Goal: Download file/media

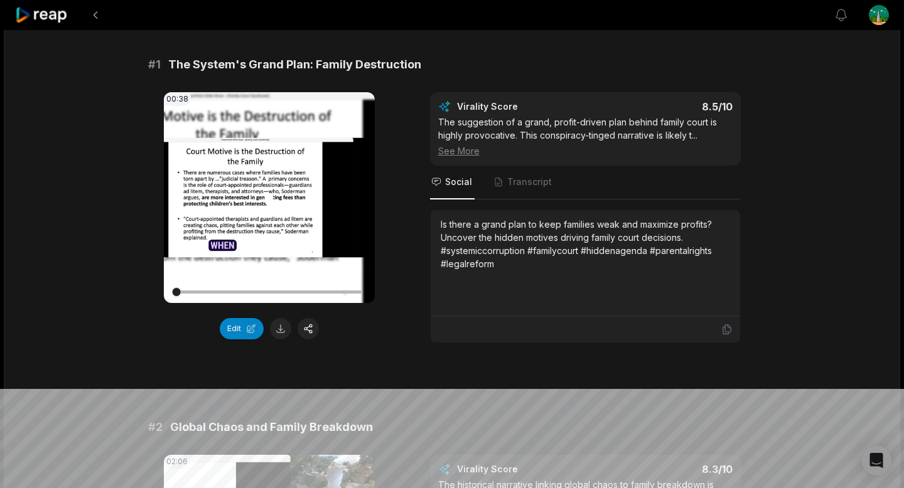
click at [306, 149] on video "Your browser does not support mp4 format." at bounding box center [269, 197] width 211 height 211
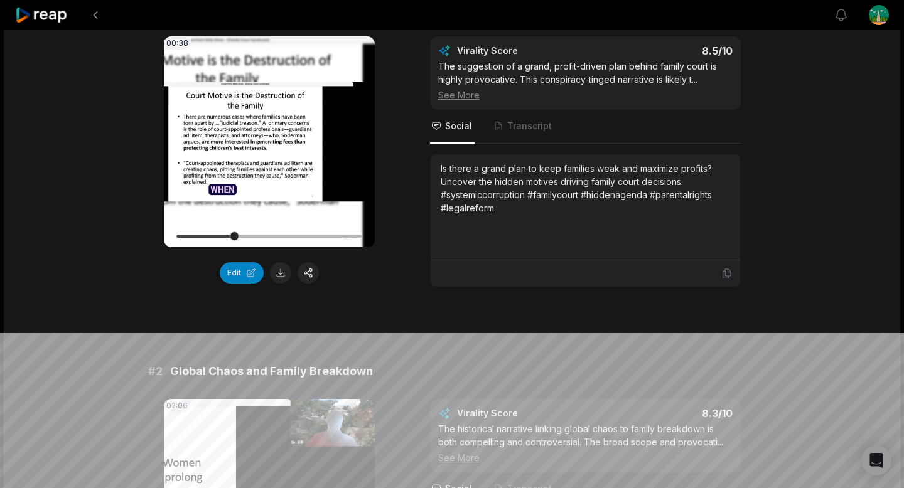
click at [283, 112] on video "Your browser does not support mp4 format." at bounding box center [269, 141] width 211 height 211
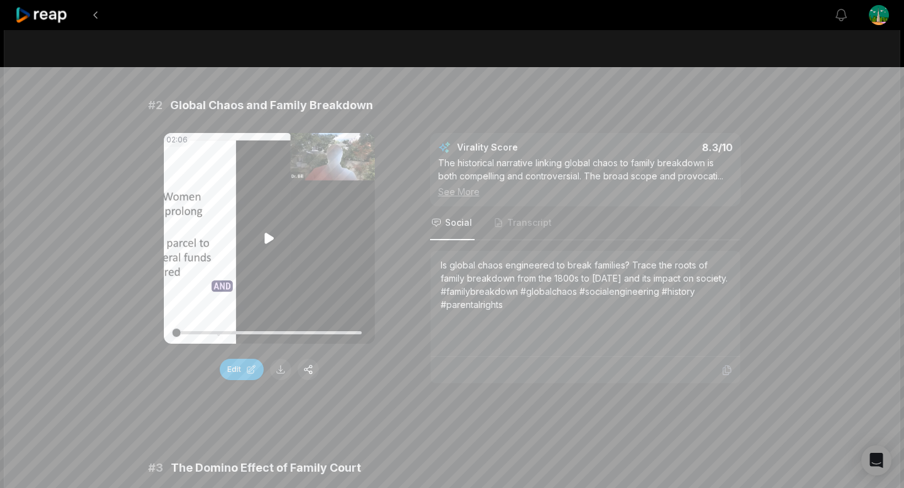
scroll to position [424, 0]
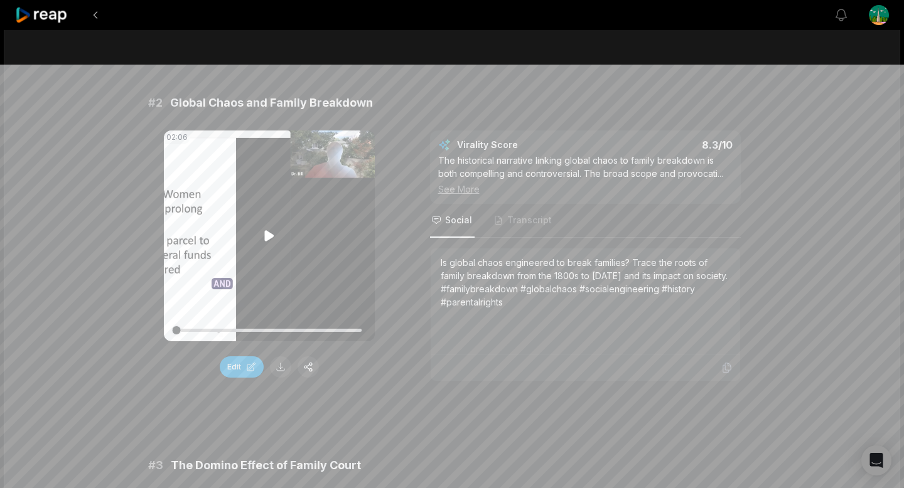
click at [281, 197] on video "Your browser does not support mp4 format." at bounding box center [269, 236] width 211 height 211
click at [331, 202] on video "Your browser does not support mp4 format." at bounding box center [269, 236] width 211 height 211
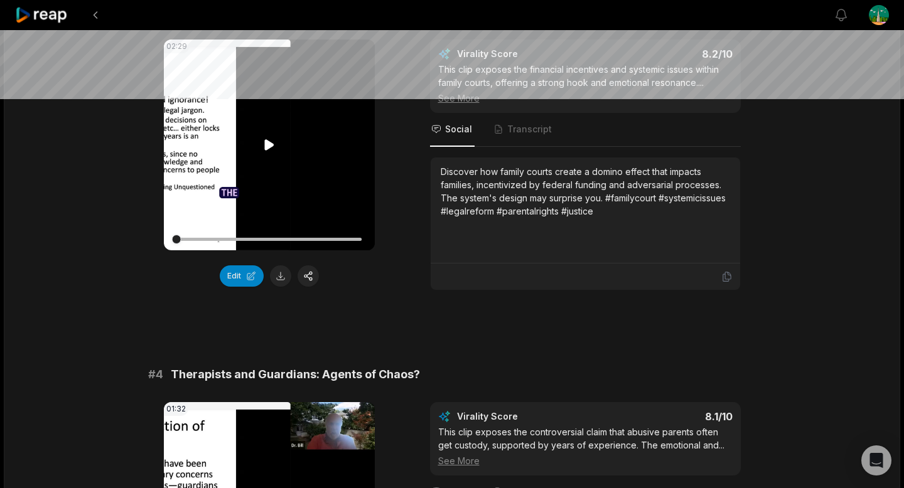
scroll to position [867, 0]
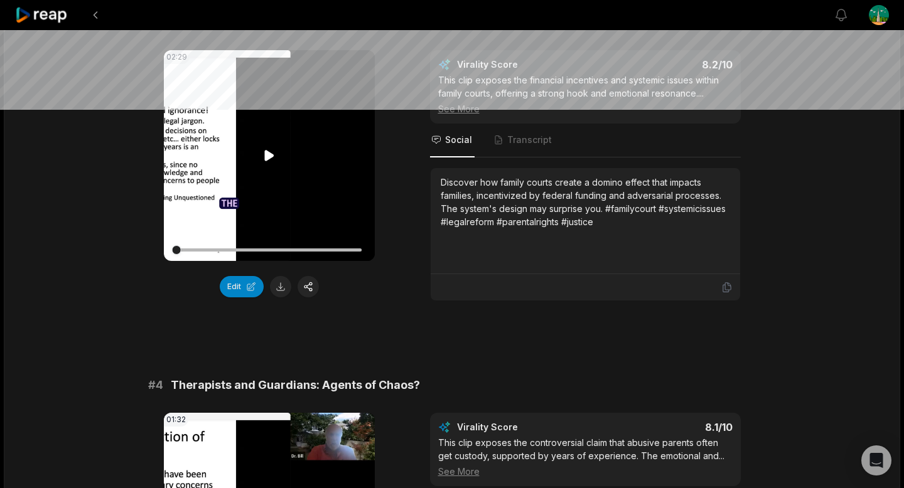
click at [266, 154] on icon at bounding box center [268, 155] width 9 height 11
click at [267, 149] on icon at bounding box center [269, 155] width 15 height 15
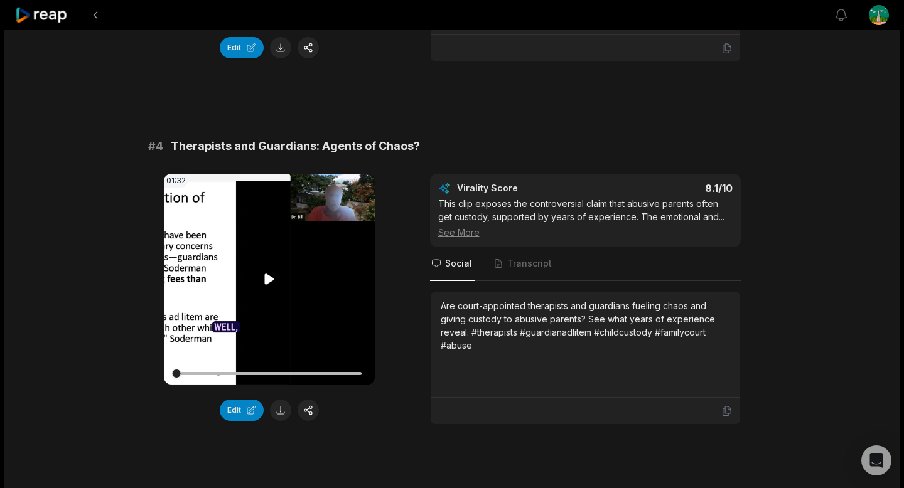
click at [261, 252] on video "Your browser does not support mp4 format." at bounding box center [269, 279] width 211 height 211
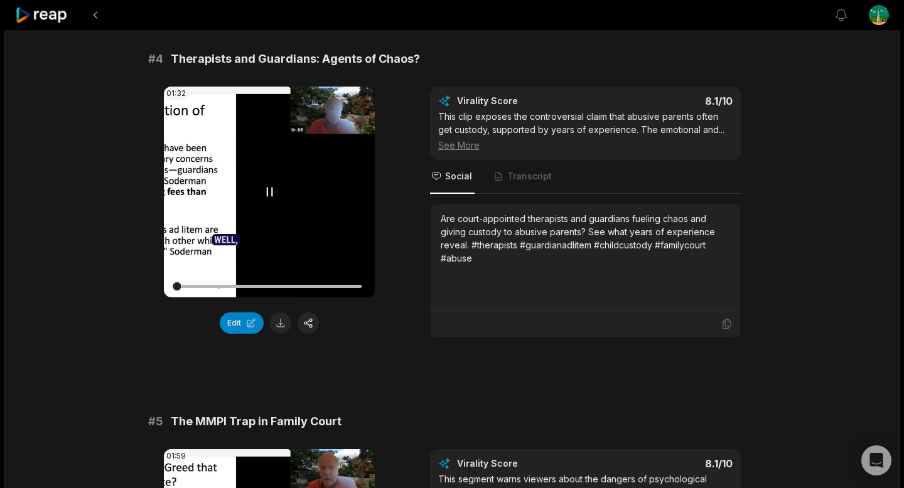
scroll to position [1214, 0]
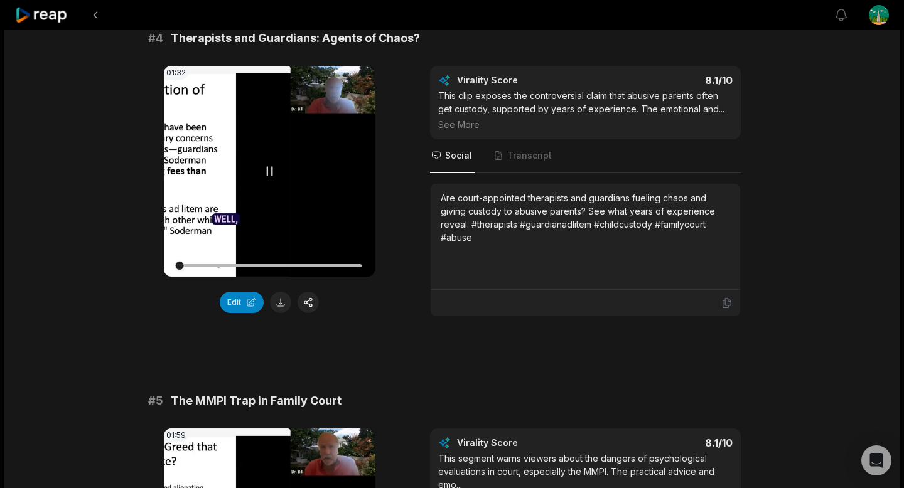
drag, startPoint x: 263, startPoint y: 143, endPoint x: 257, endPoint y: 168, distance: 25.9
click at [262, 143] on video "Your browser does not support mp4 format." at bounding box center [269, 171] width 211 height 211
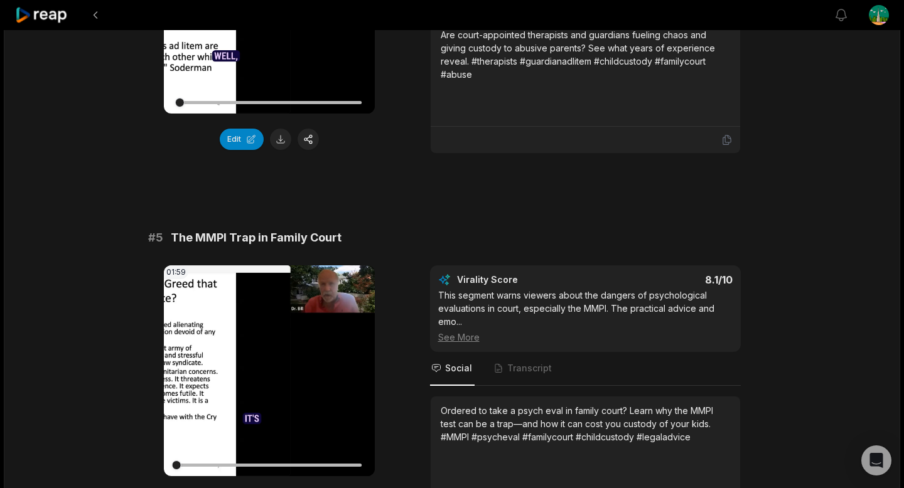
scroll to position [1405, 0]
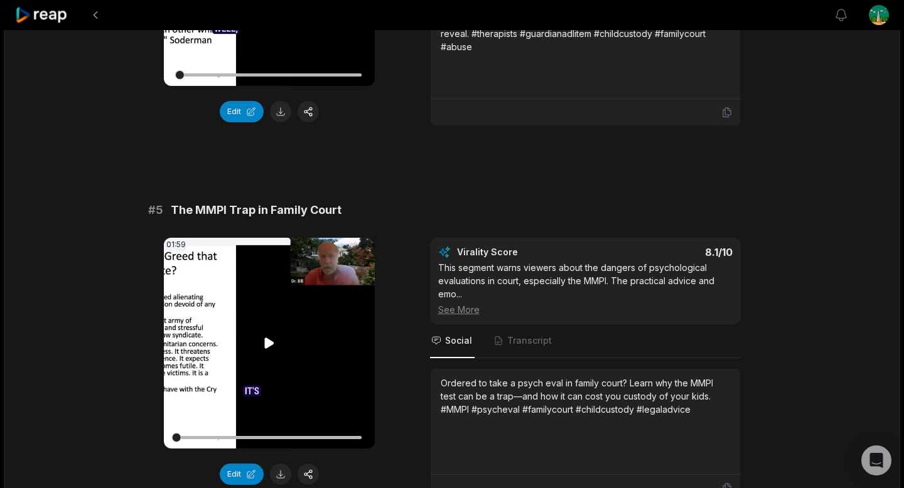
click at [256, 301] on video "Your browser does not support mp4 format." at bounding box center [269, 343] width 211 height 211
click at [256, 296] on video "Your browser does not support mp4 format." at bounding box center [269, 343] width 211 height 211
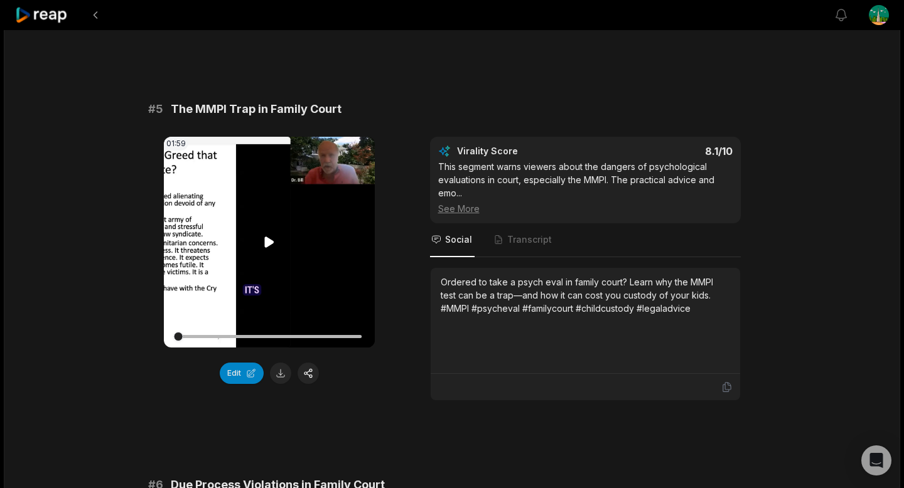
scroll to position [1760, 0]
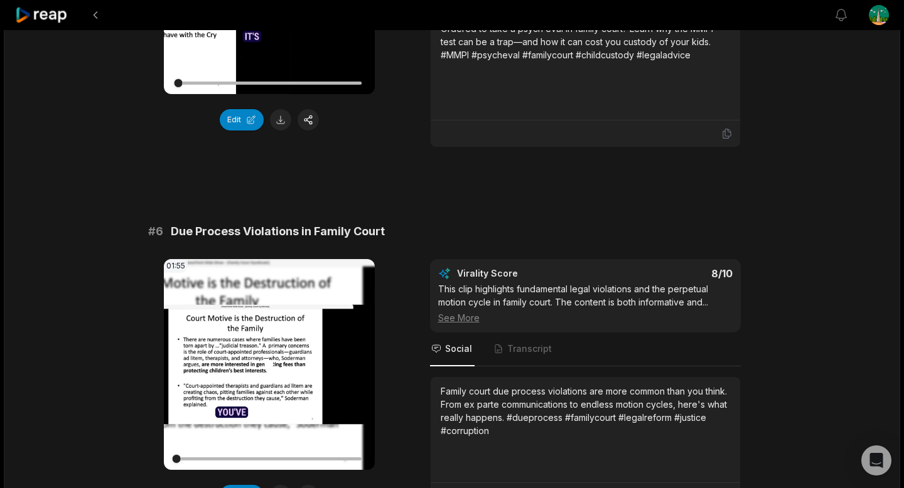
click at [256, 296] on video "Your browser does not support mp4 format." at bounding box center [269, 364] width 211 height 211
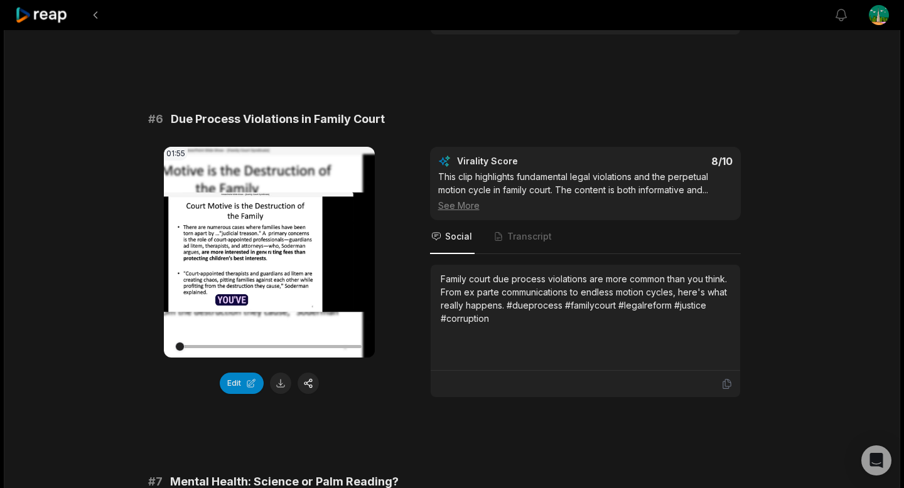
click at [293, 240] on video "Your browser does not support mp4 format." at bounding box center [269, 252] width 211 height 211
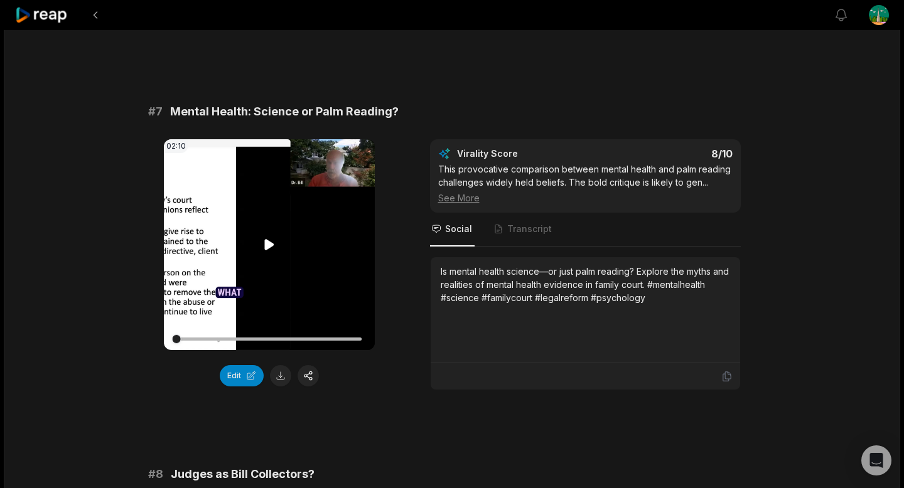
scroll to position [2296, 0]
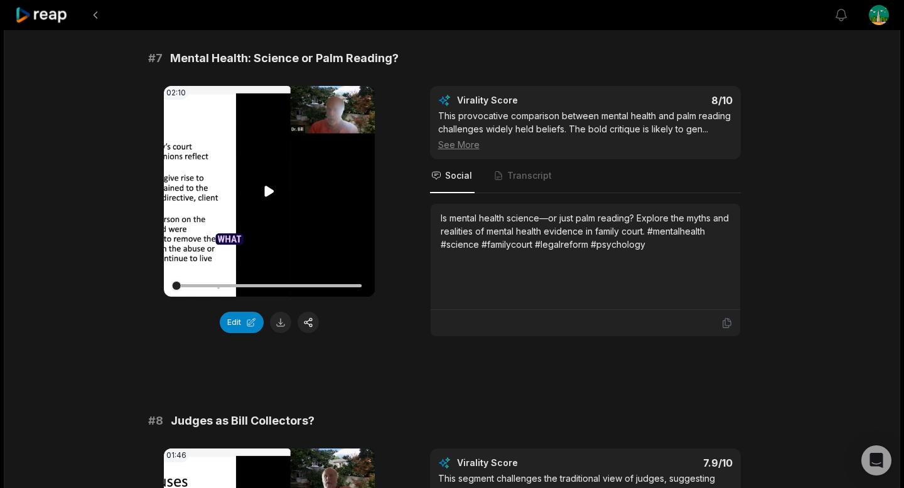
click at [293, 240] on video "Your browser does not support mp4 format." at bounding box center [269, 191] width 211 height 211
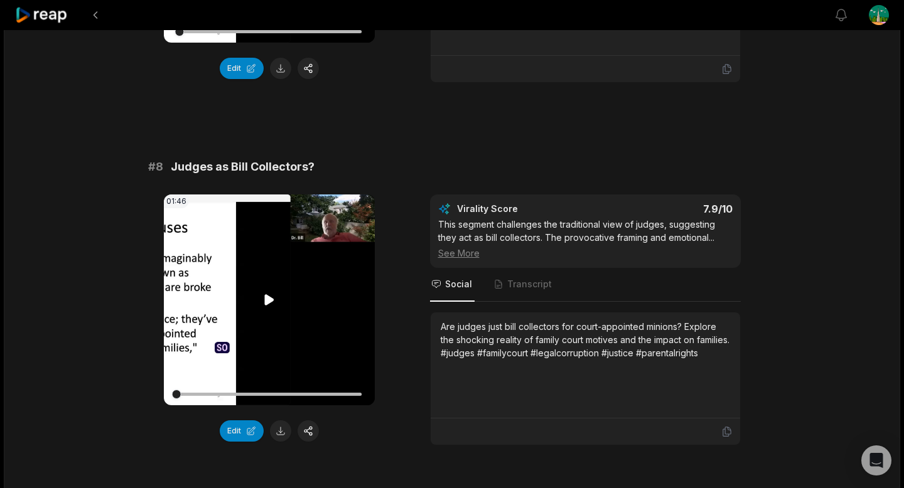
click at [286, 254] on video "Your browser does not support mp4 format." at bounding box center [269, 300] width 211 height 211
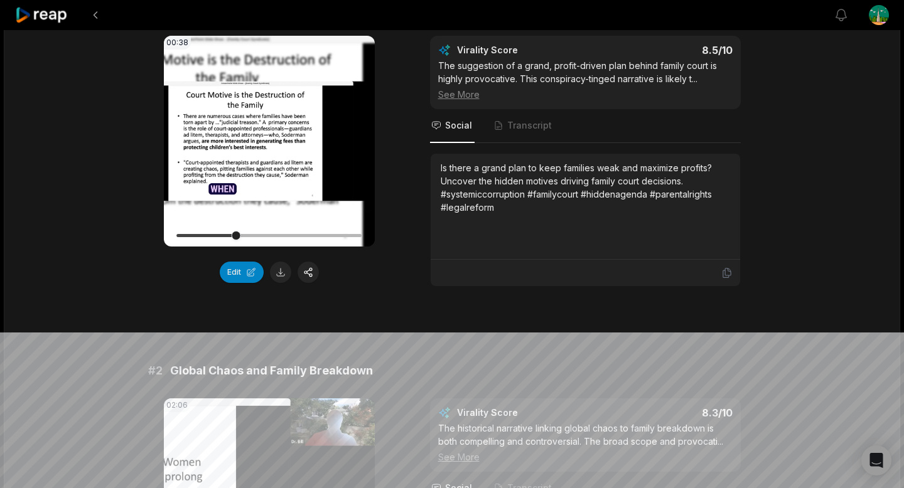
scroll to position [195, 0]
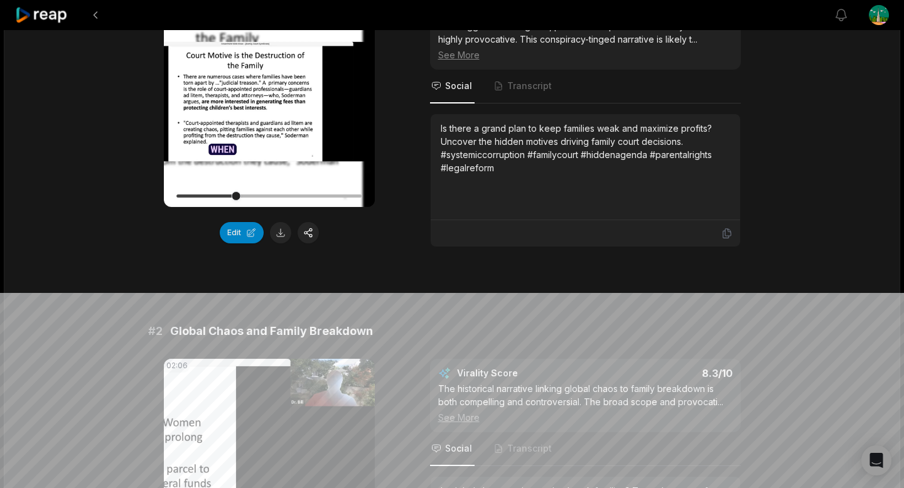
click at [279, 234] on button at bounding box center [280, 232] width 21 height 21
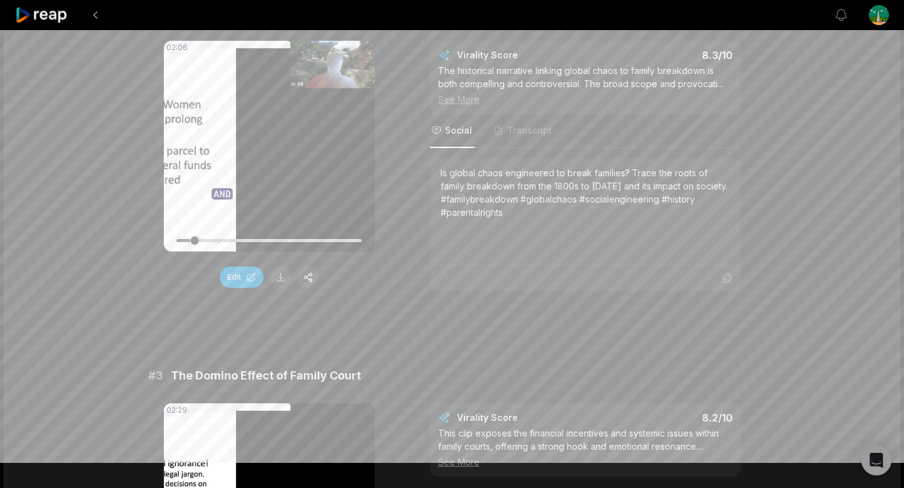
scroll to position [535, 0]
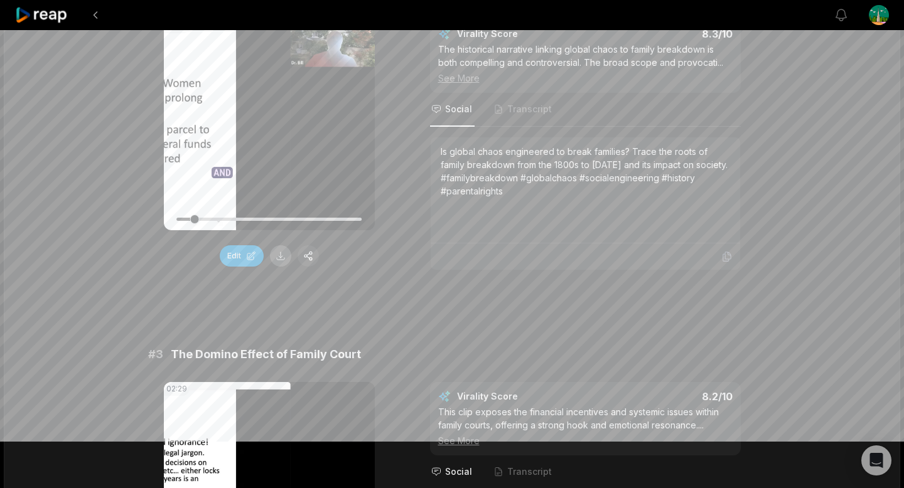
click at [284, 252] on button at bounding box center [280, 255] width 21 height 21
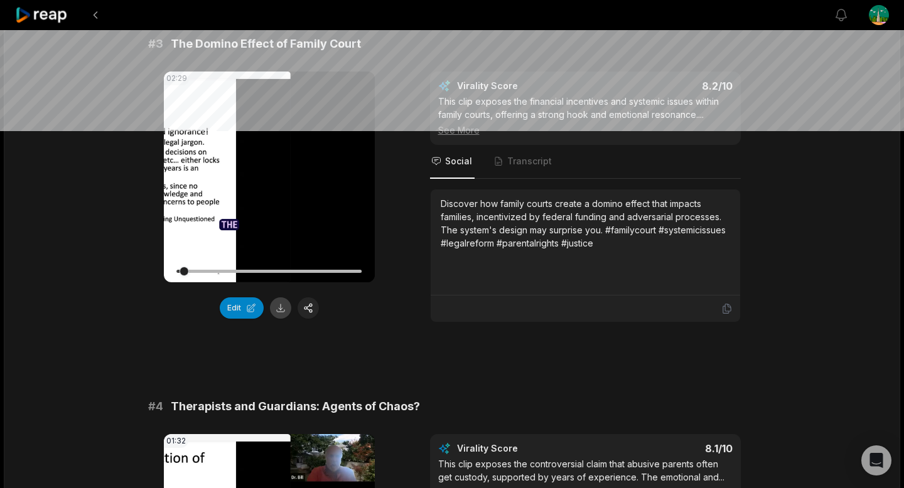
click at [273, 304] on button at bounding box center [280, 308] width 21 height 21
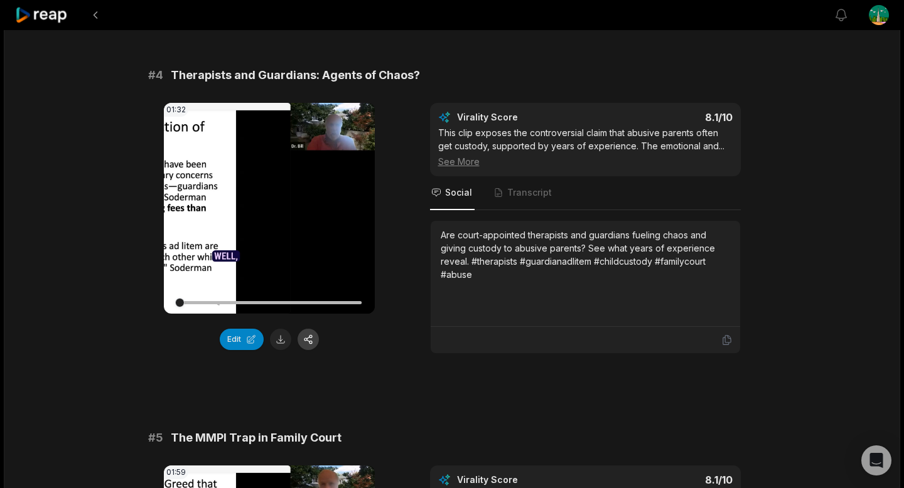
scroll to position [1202, 0]
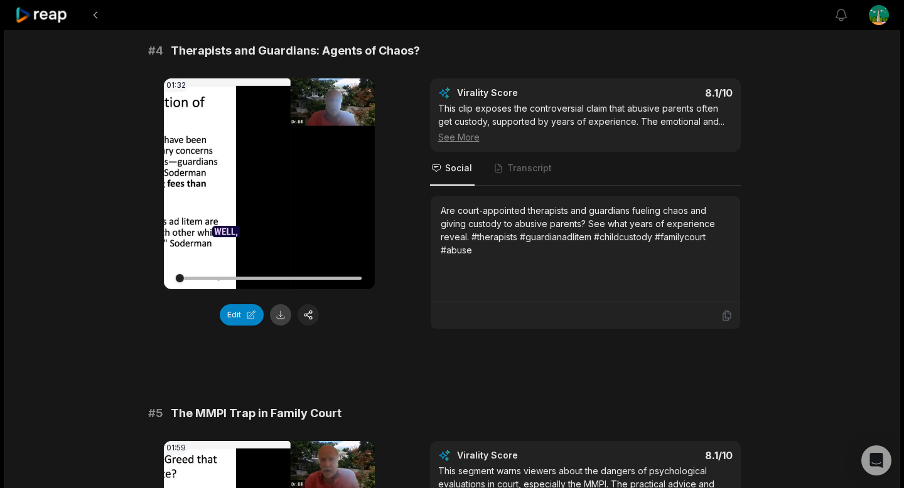
click at [286, 313] on button at bounding box center [280, 314] width 21 height 21
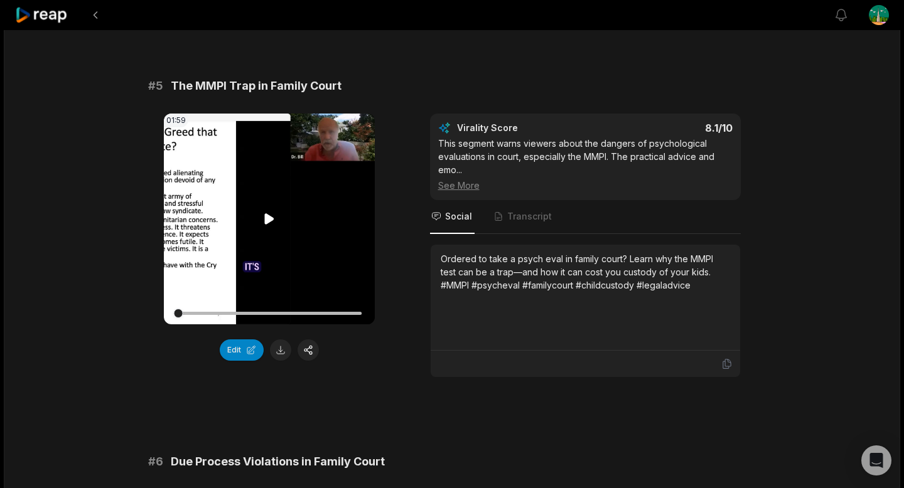
scroll to position [1550, 0]
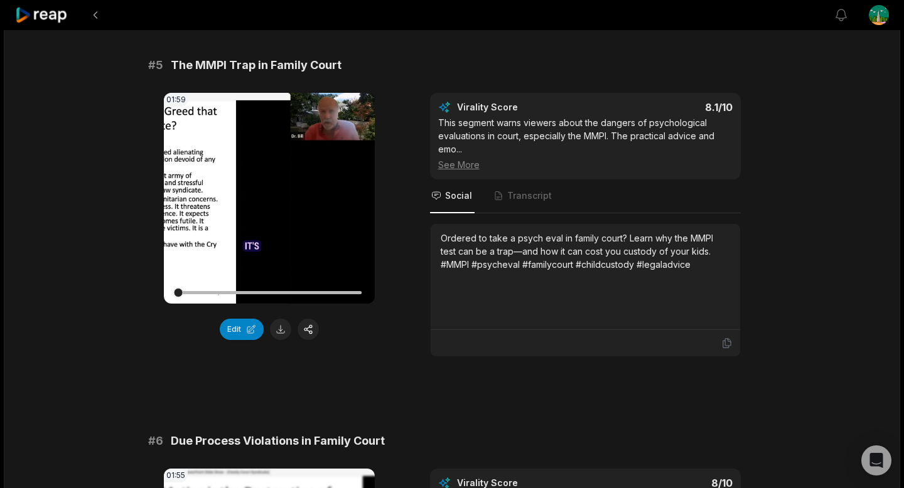
click at [279, 325] on button at bounding box center [280, 329] width 21 height 21
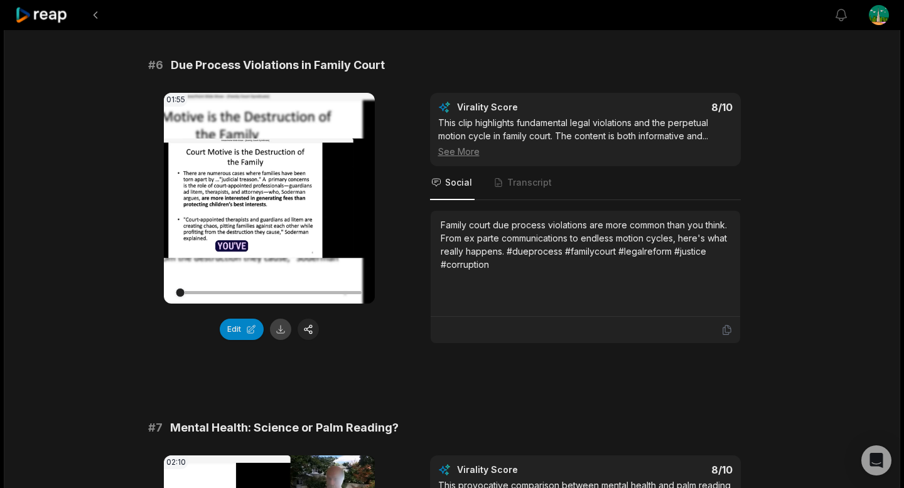
scroll to position [1927, 0]
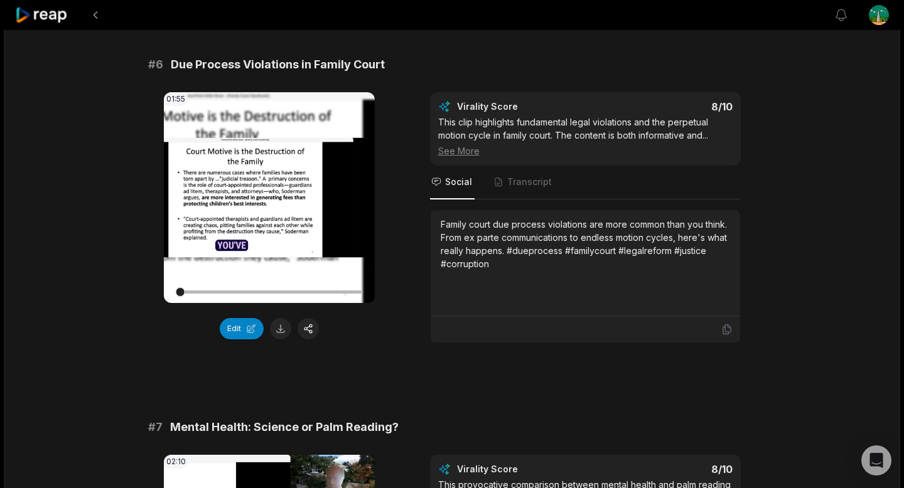
click at [284, 332] on button at bounding box center [280, 328] width 21 height 21
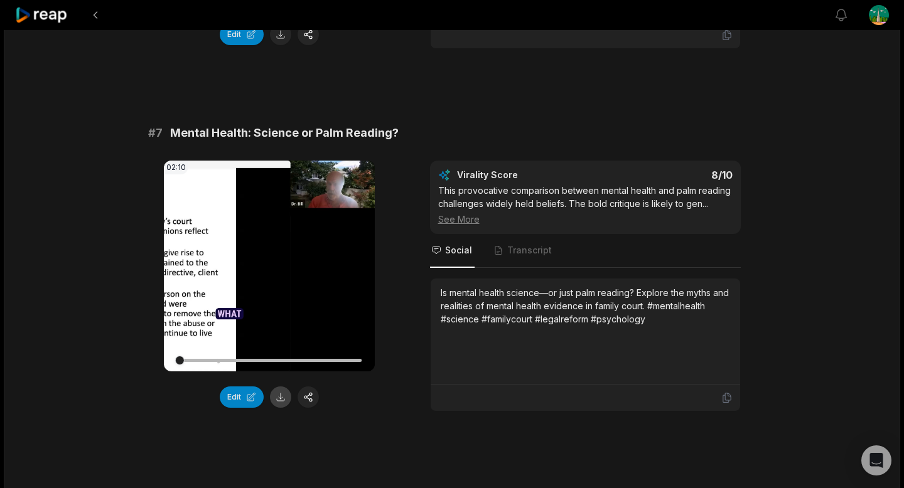
scroll to position [2224, 0]
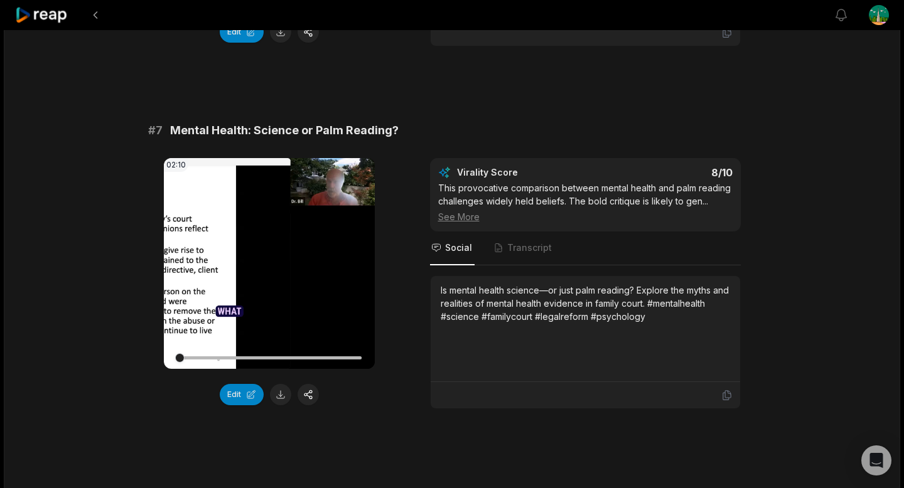
click at [277, 391] on button at bounding box center [280, 394] width 21 height 21
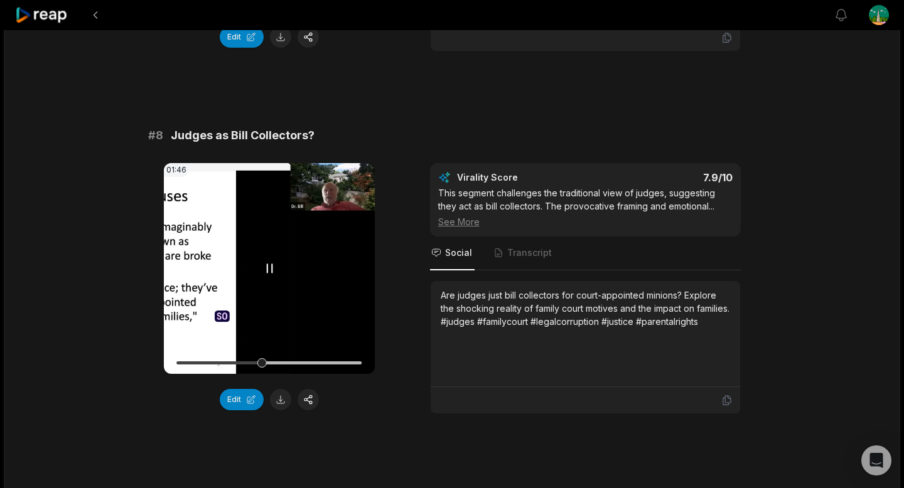
scroll to position [2641, 0]
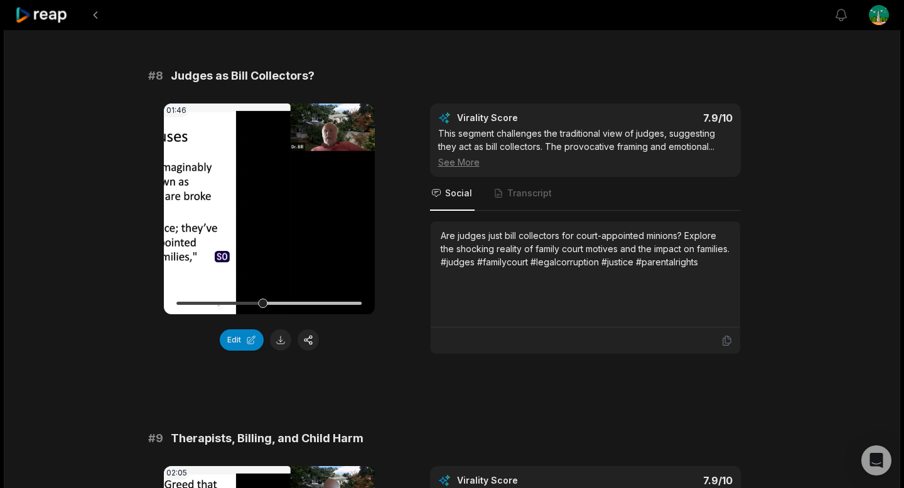
click at [283, 335] on button at bounding box center [280, 340] width 21 height 21
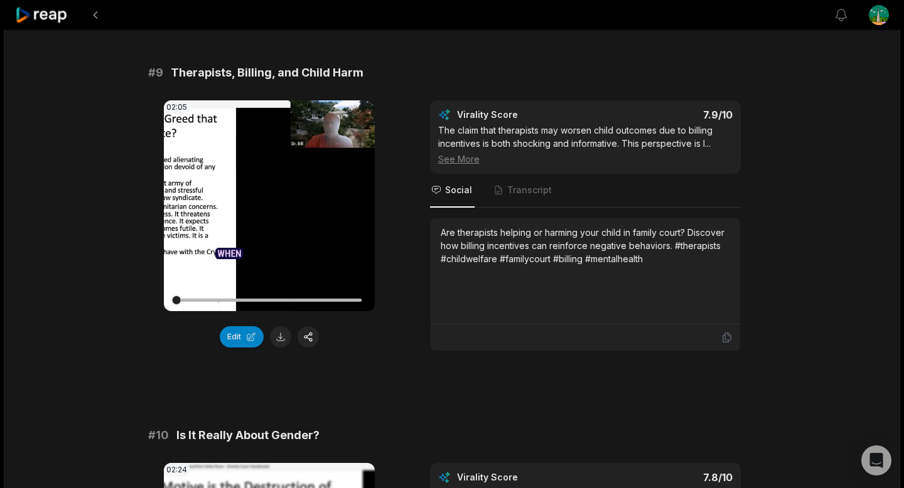
scroll to position [3018, 0]
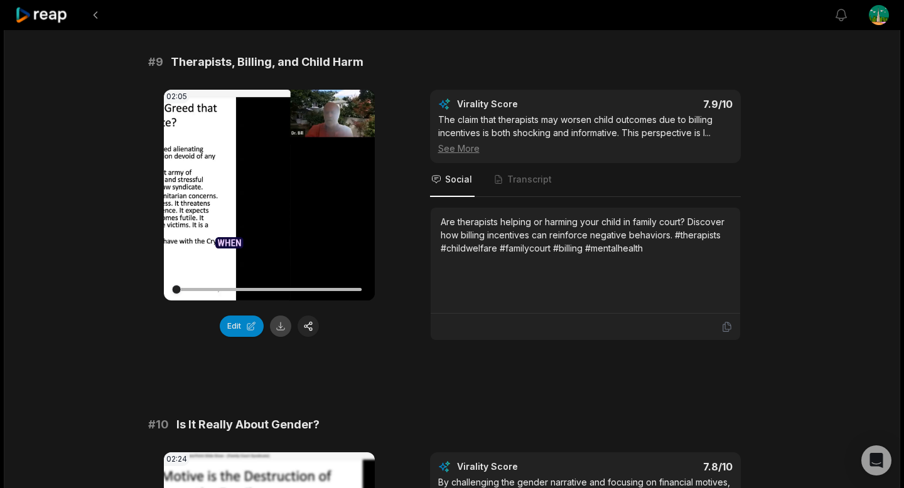
click at [277, 330] on button at bounding box center [280, 326] width 21 height 21
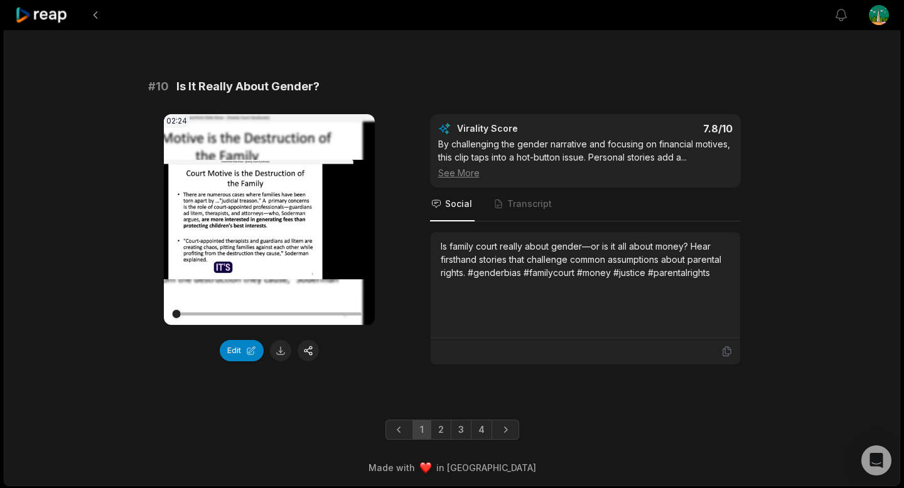
scroll to position [3358, 0]
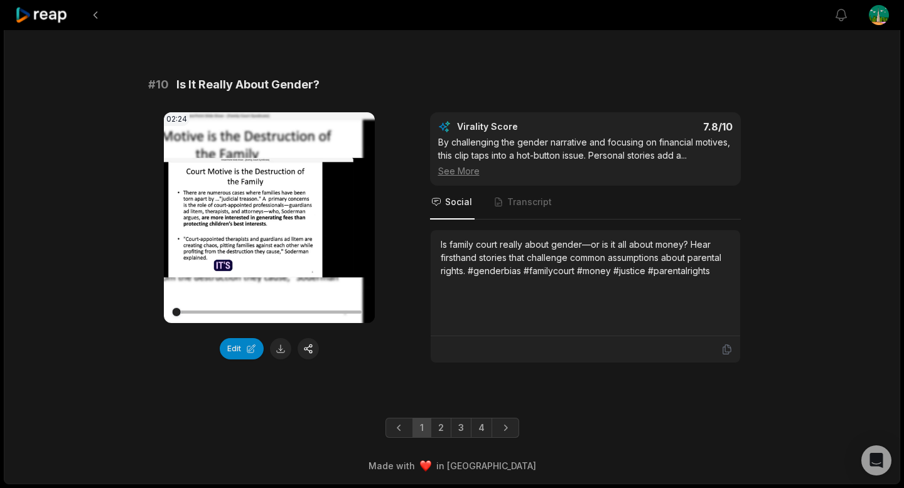
click at [279, 350] on button at bounding box center [280, 348] width 21 height 21
click at [439, 429] on link "2" at bounding box center [441, 428] width 21 height 20
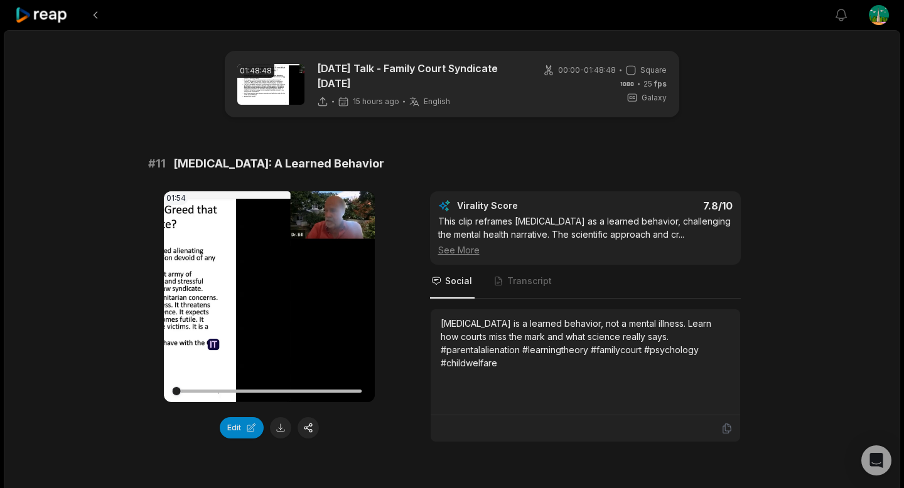
click at [284, 428] on button at bounding box center [280, 427] width 21 height 21
drag, startPoint x: 289, startPoint y: 278, endPoint x: 301, endPoint y: 298, distance: 23.4
click at [290, 278] on video "Your browser does not support mp4 format." at bounding box center [269, 296] width 211 height 211
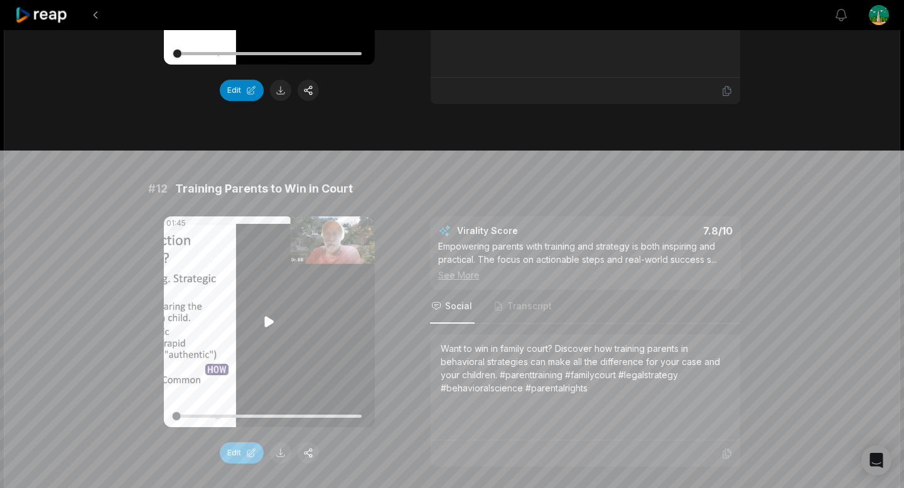
scroll to position [365, 0]
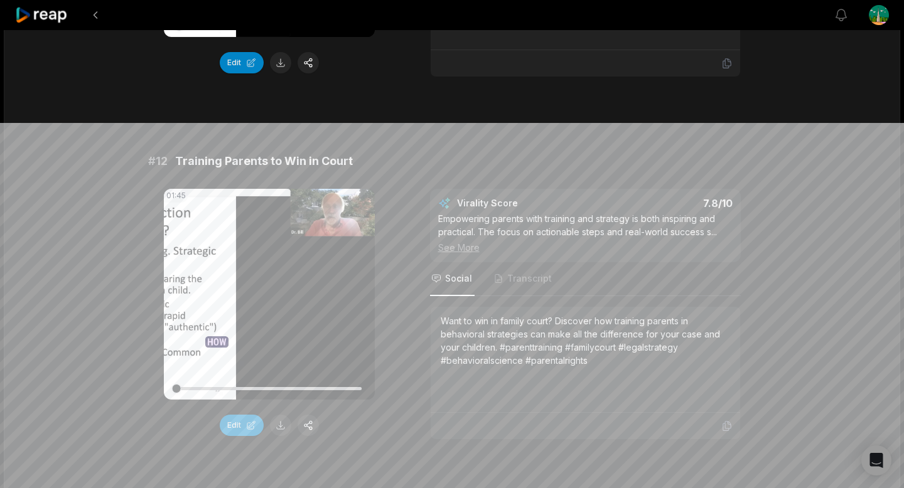
drag, startPoint x: 284, startPoint y: 439, endPoint x: 292, endPoint y: 441, distance: 7.6
click at [284, 436] on button at bounding box center [280, 425] width 21 height 21
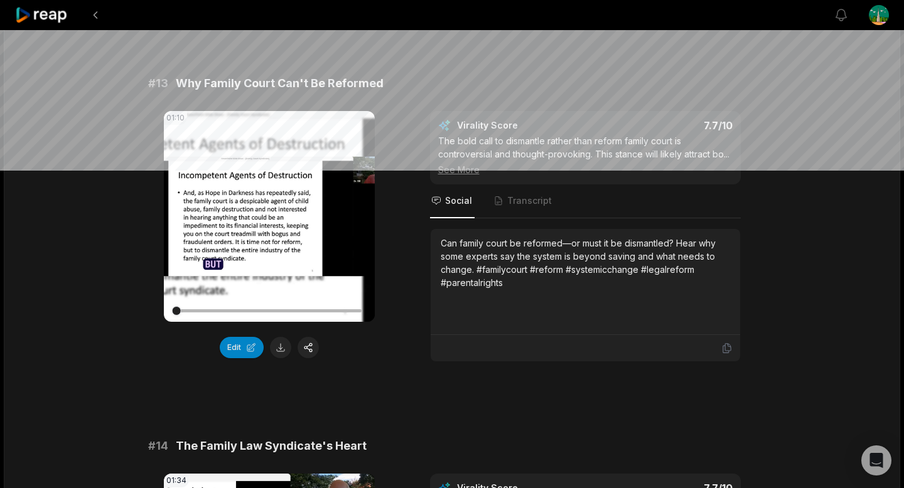
click at [272, 358] on button at bounding box center [280, 347] width 21 height 21
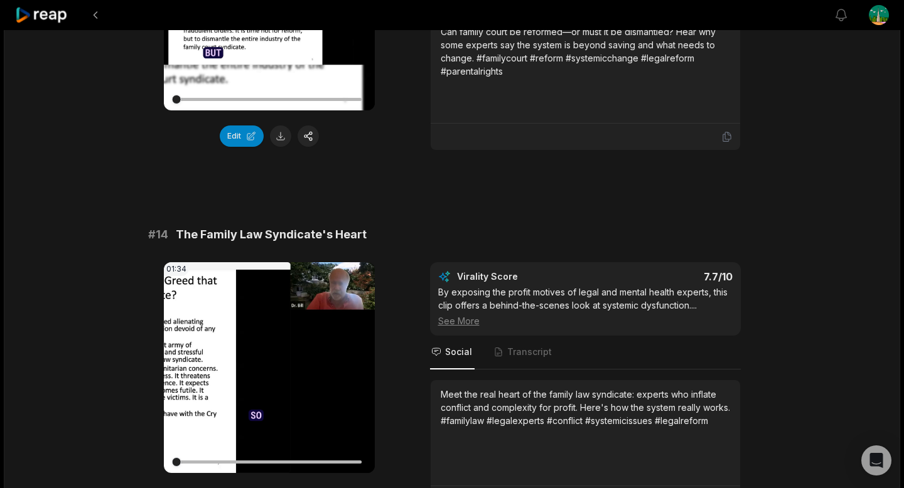
scroll to position [1057, 0]
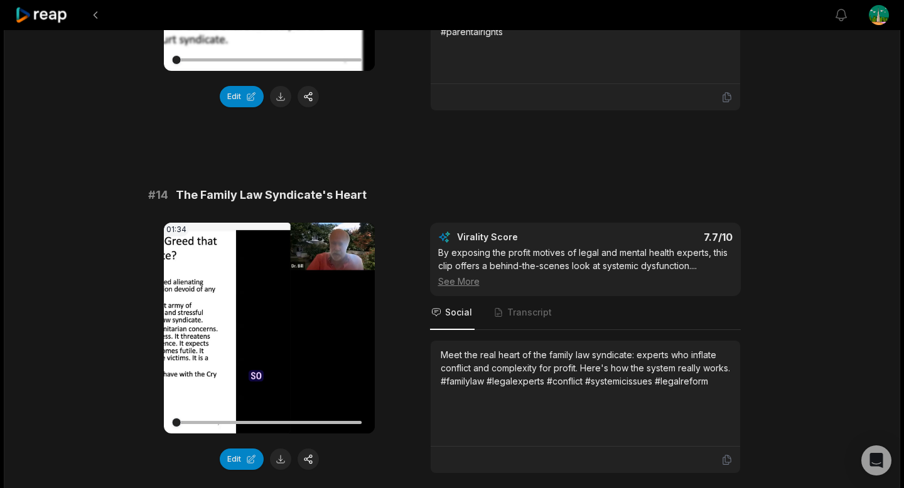
click at [277, 469] on button at bounding box center [280, 459] width 21 height 21
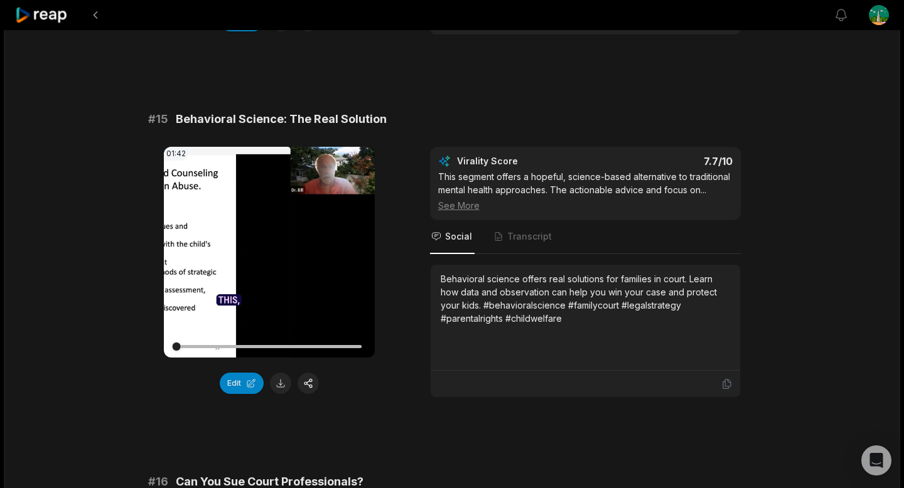
click at [279, 394] on button at bounding box center [280, 383] width 21 height 21
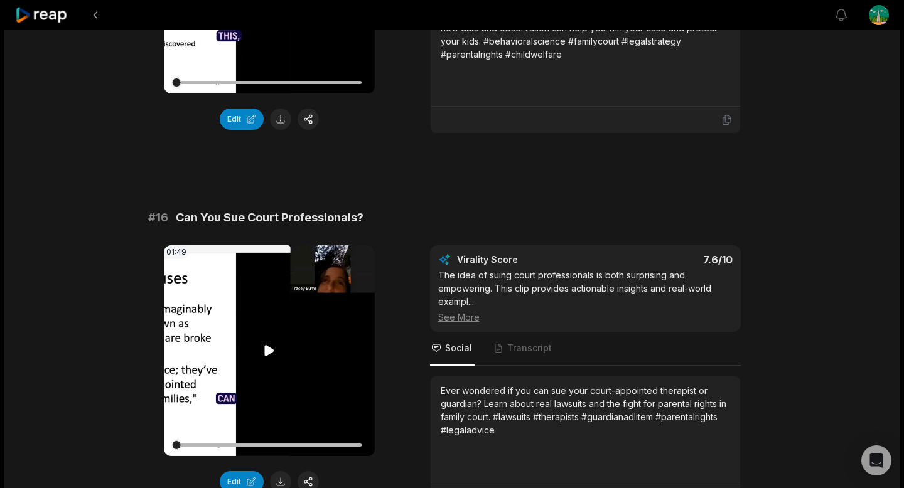
scroll to position [1788, 0]
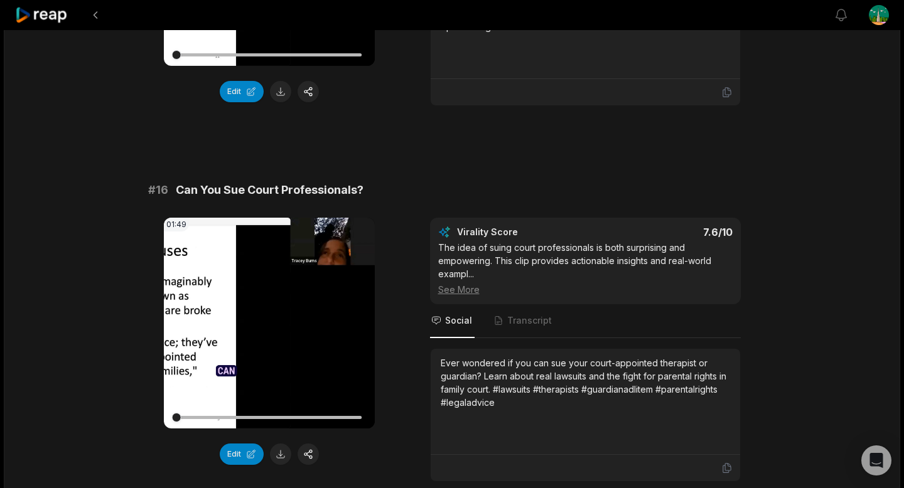
click at [282, 465] on button at bounding box center [280, 454] width 21 height 21
drag, startPoint x: 282, startPoint y: 326, endPoint x: 319, endPoint y: 326, distance: 37.0
click at [282, 326] on video "Your browser does not support mp4 format." at bounding box center [269, 323] width 211 height 211
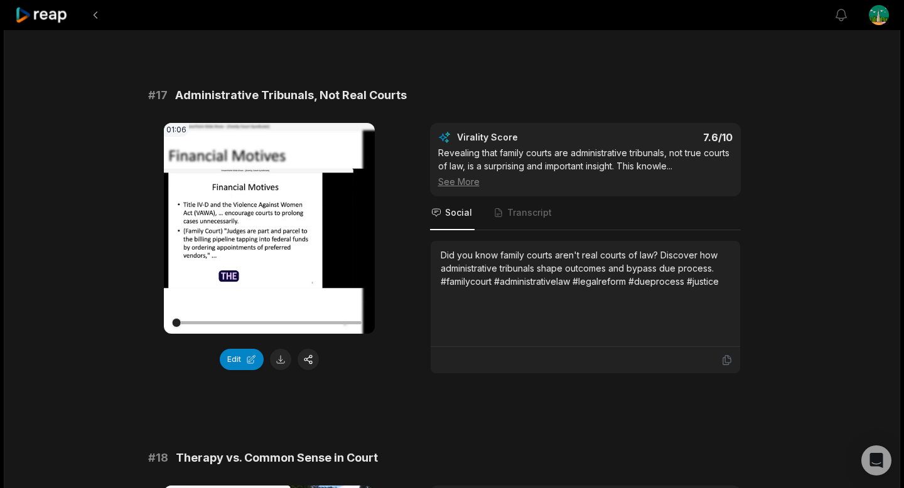
scroll to position [2260, 0]
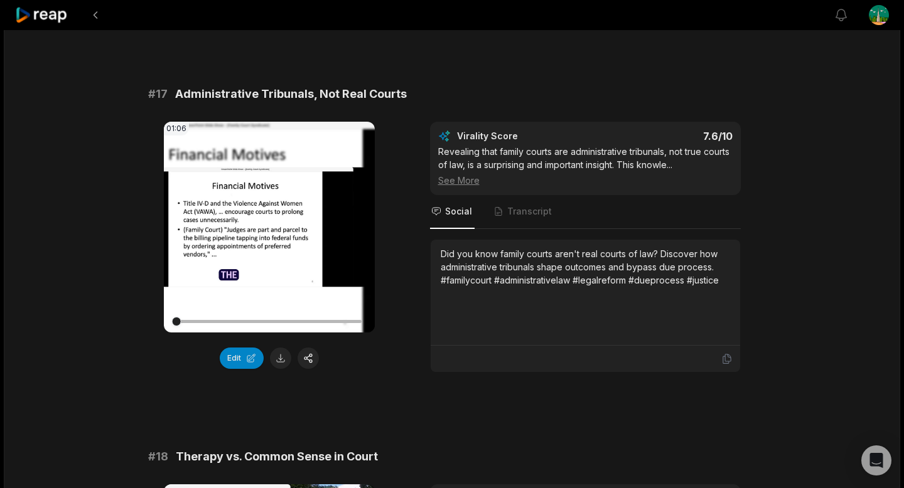
click at [284, 369] on button at bounding box center [280, 358] width 21 height 21
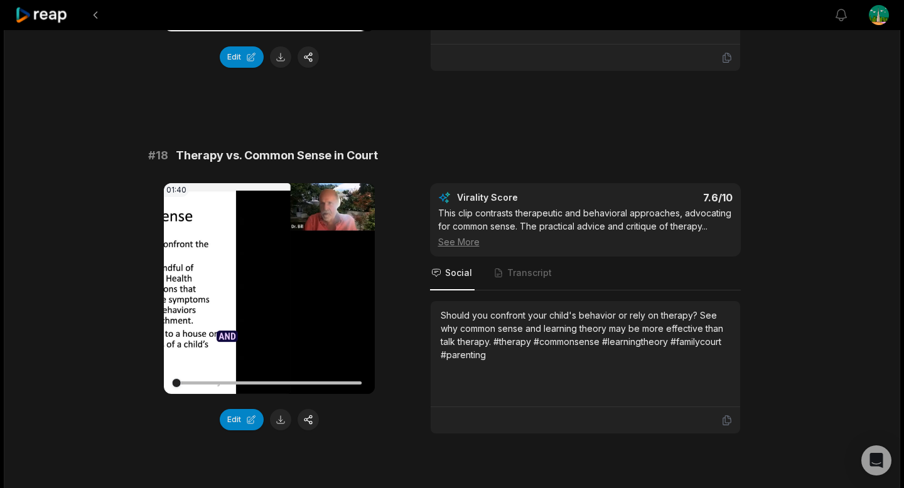
scroll to position [2588, 0]
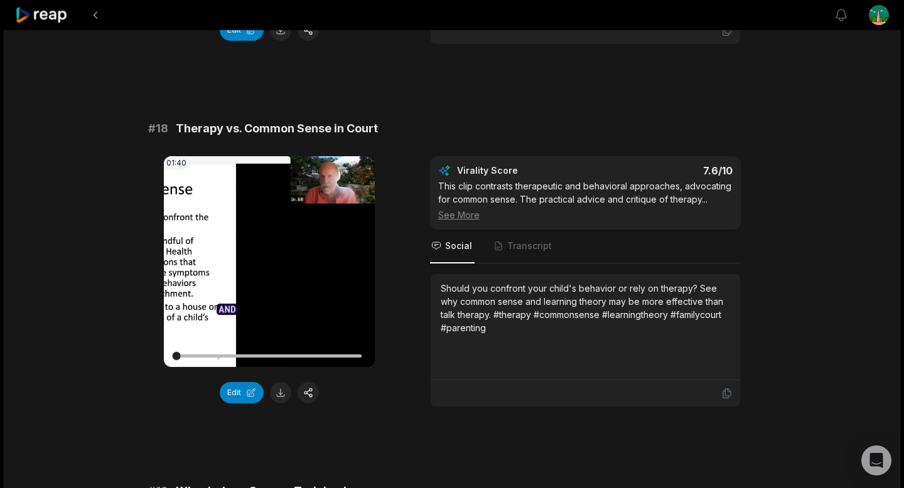
click at [283, 402] on button at bounding box center [280, 392] width 21 height 21
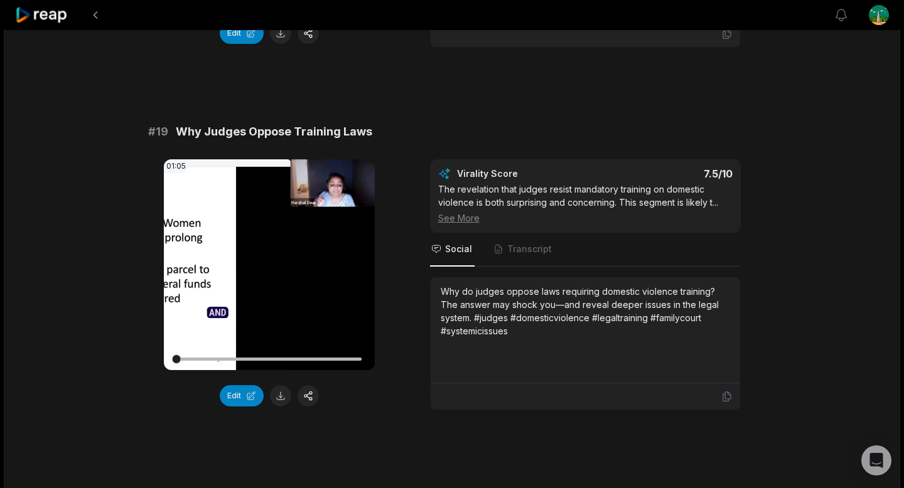
scroll to position [2950, 0]
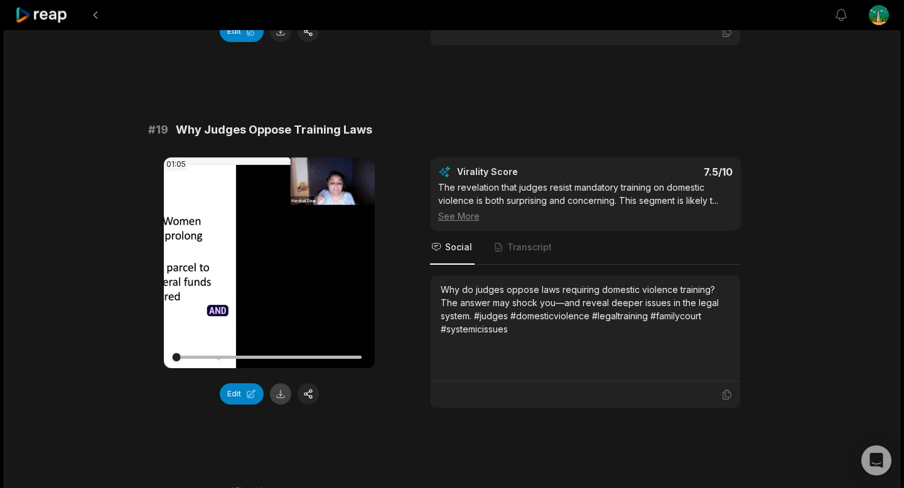
click at [284, 405] on button at bounding box center [280, 394] width 21 height 21
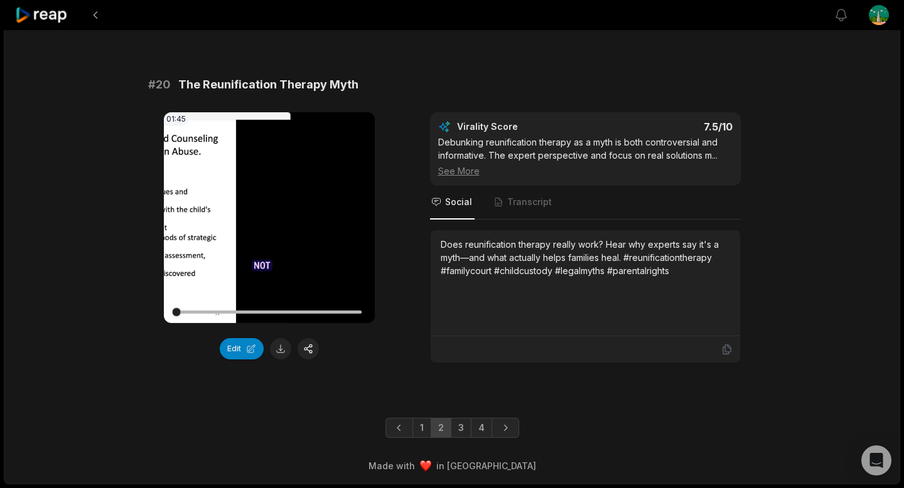
scroll to position [3367, 0]
click at [287, 355] on button at bounding box center [280, 348] width 21 height 21
click at [456, 429] on link "3" at bounding box center [461, 428] width 21 height 20
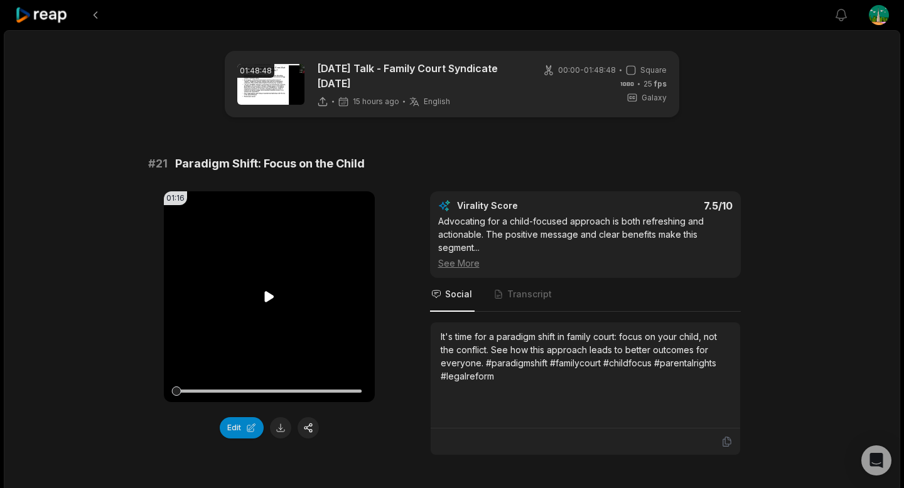
click at [264, 297] on icon at bounding box center [268, 296] width 9 height 11
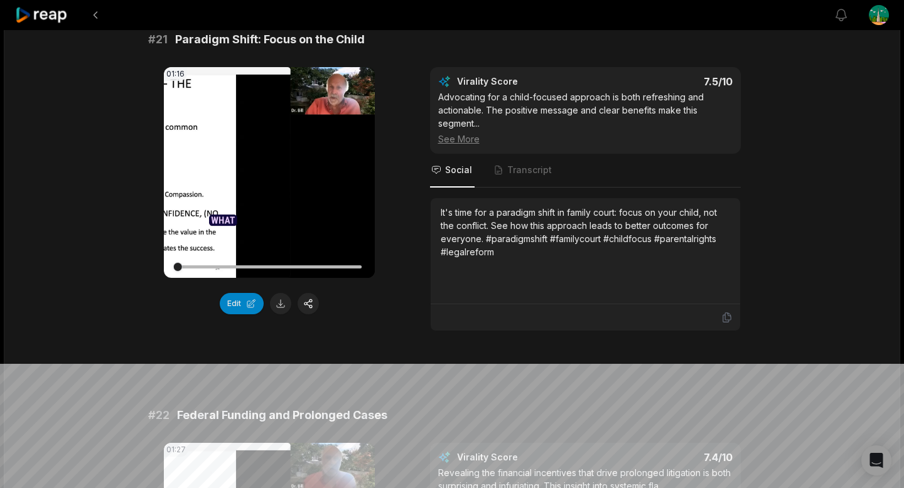
scroll to position [148, 0]
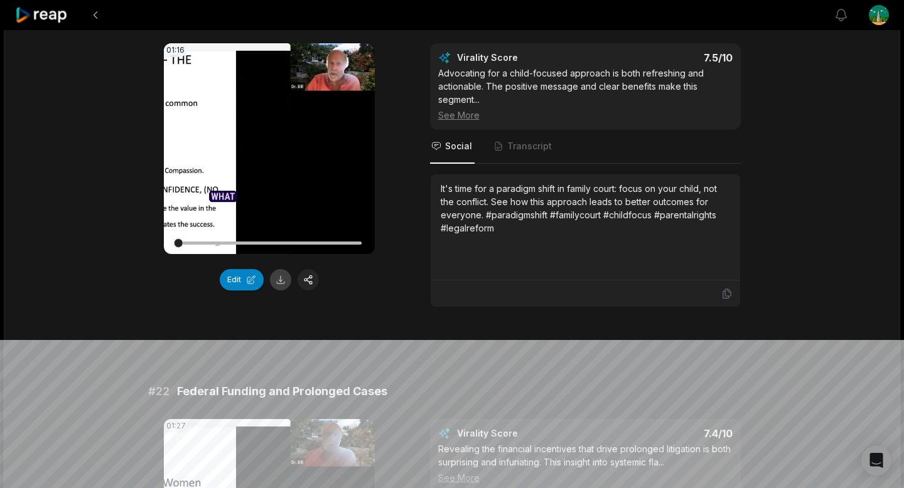
click at [281, 276] on button at bounding box center [280, 279] width 21 height 21
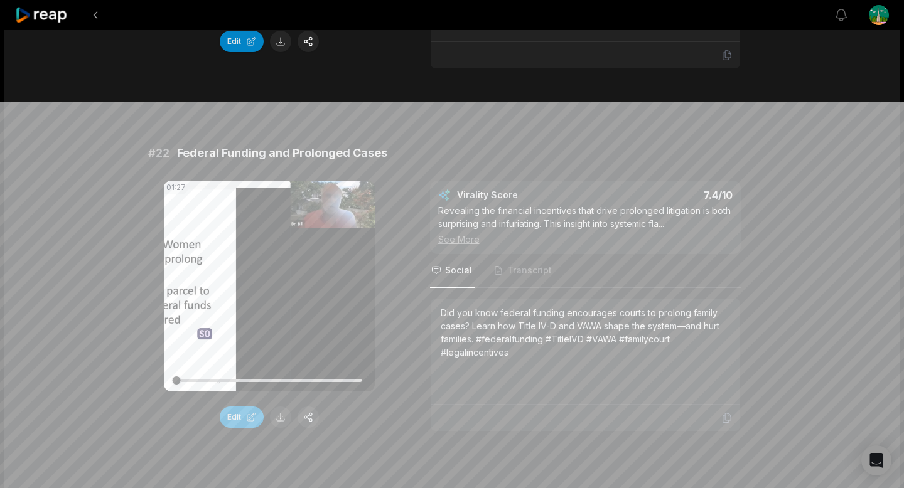
scroll to position [389, 0]
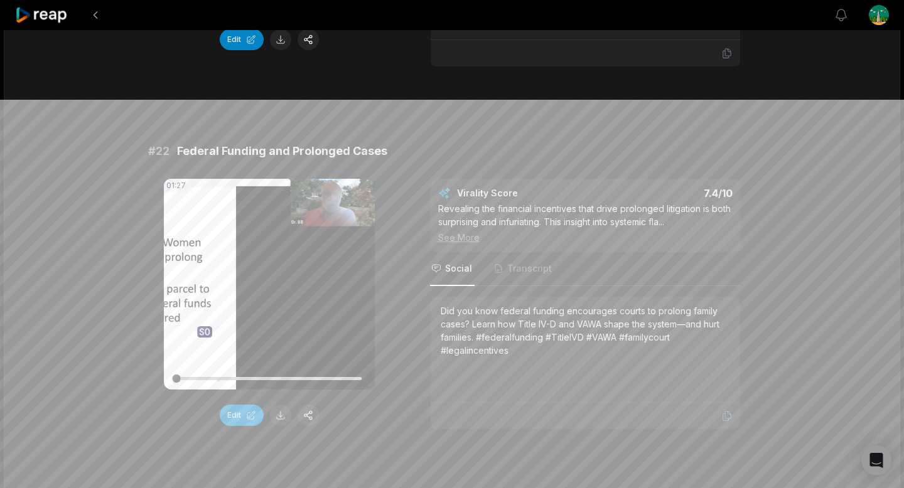
click at [280, 419] on button at bounding box center [280, 415] width 21 height 21
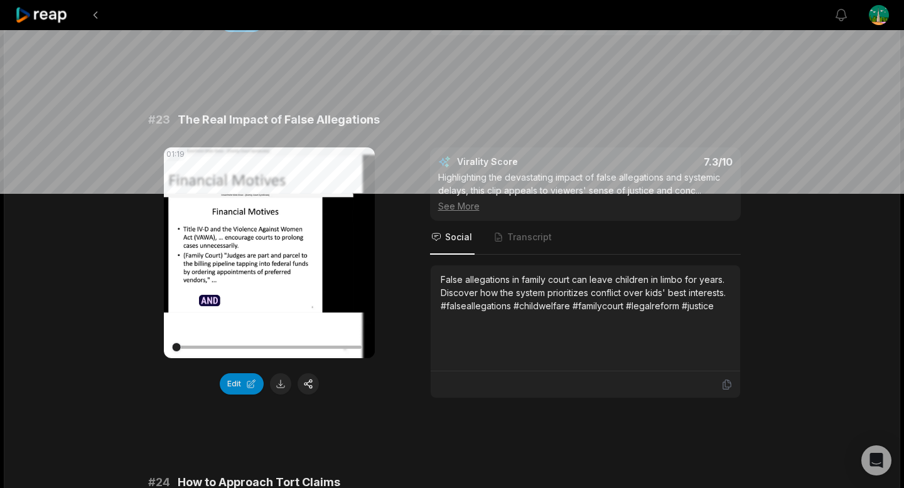
scroll to position [787, 0]
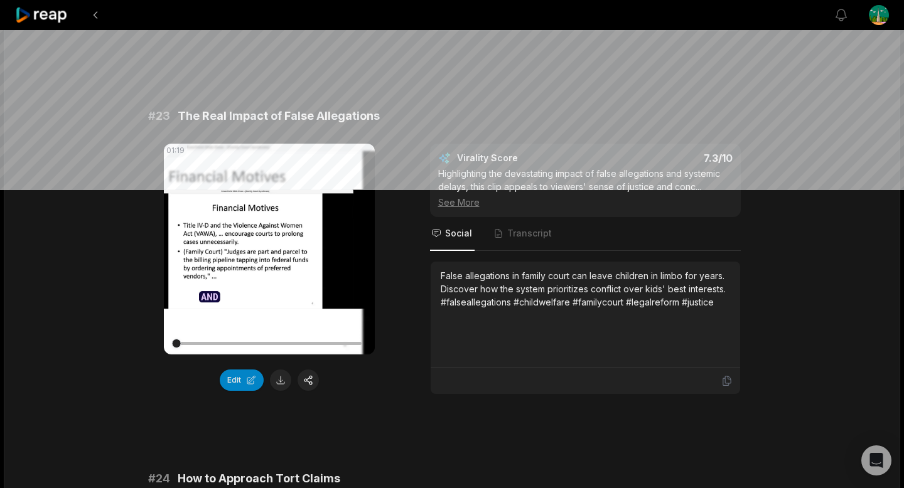
click at [284, 375] on button at bounding box center [280, 380] width 21 height 21
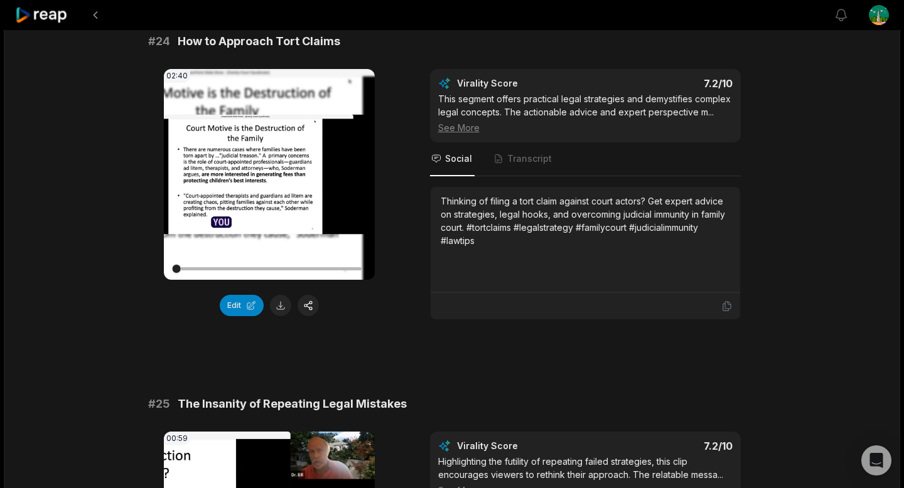
click at [276, 309] on button at bounding box center [280, 305] width 21 height 21
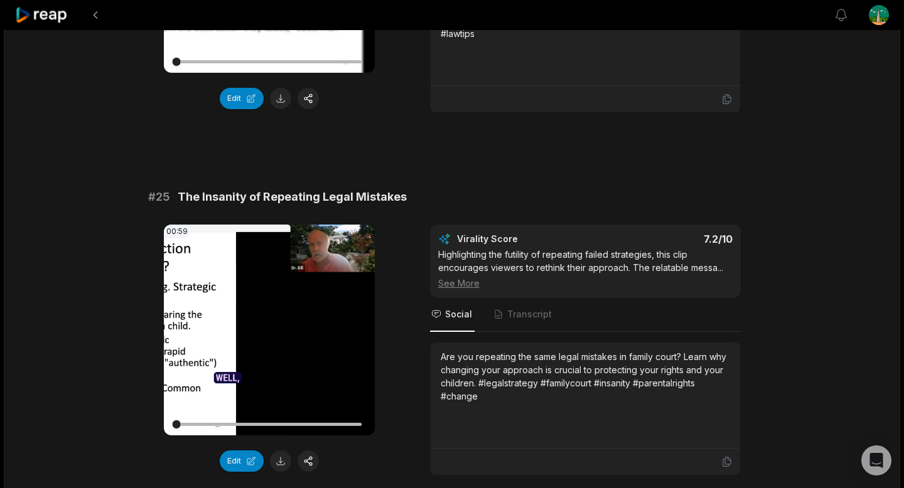
click at [284, 463] on button at bounding box center [280, 461] width 21 height 21
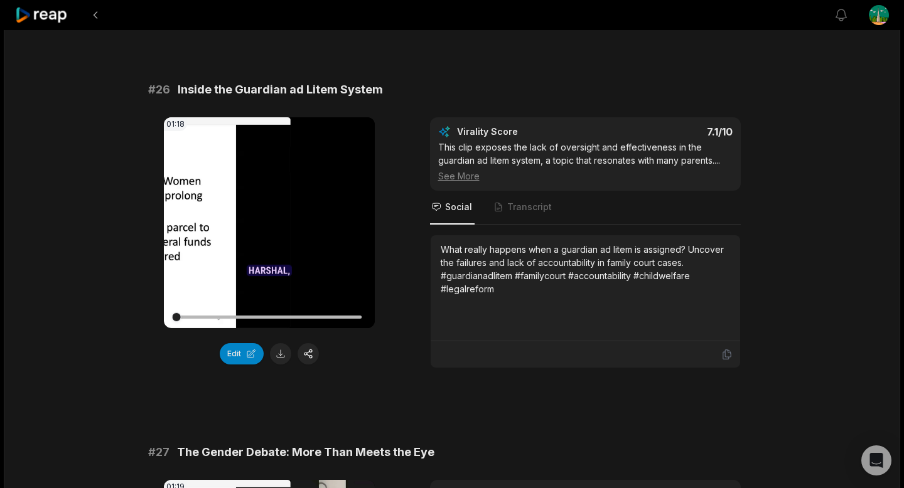
scroll to position [1908, 0]
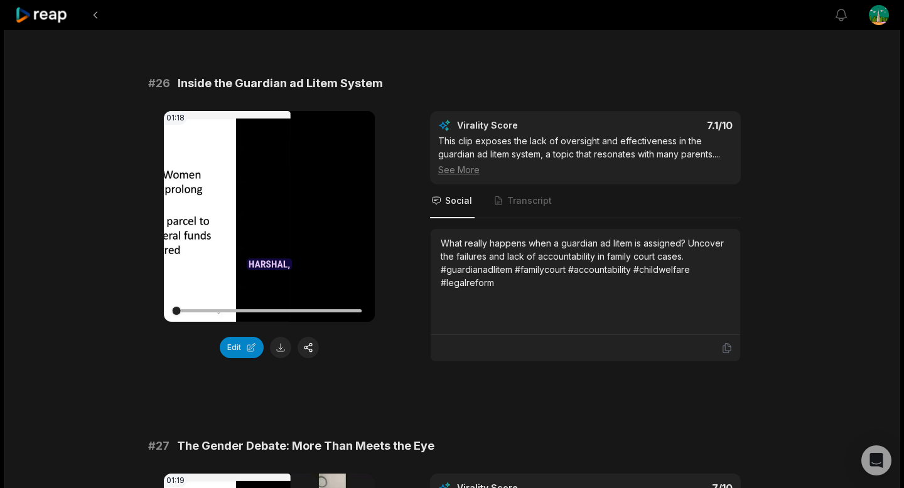
click at [280, 348] on button at bounding box center [280, 347] width 21 height 21
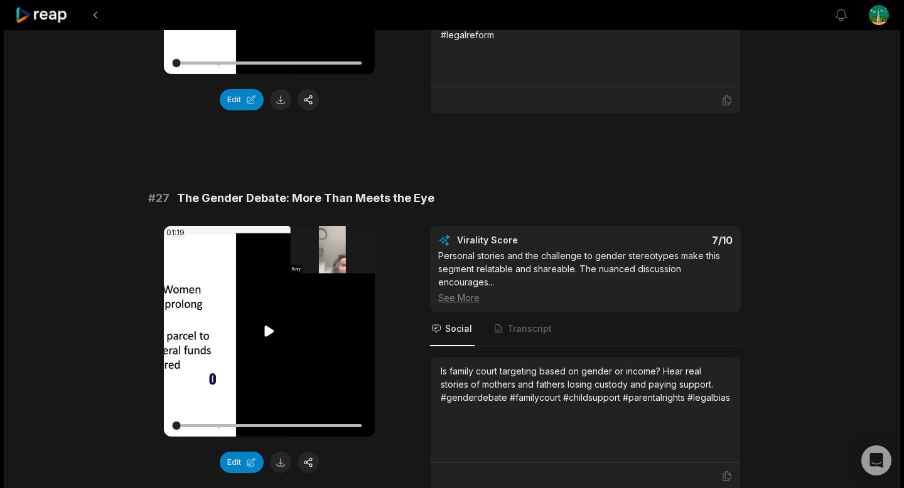
scroll to position [2300, 0]
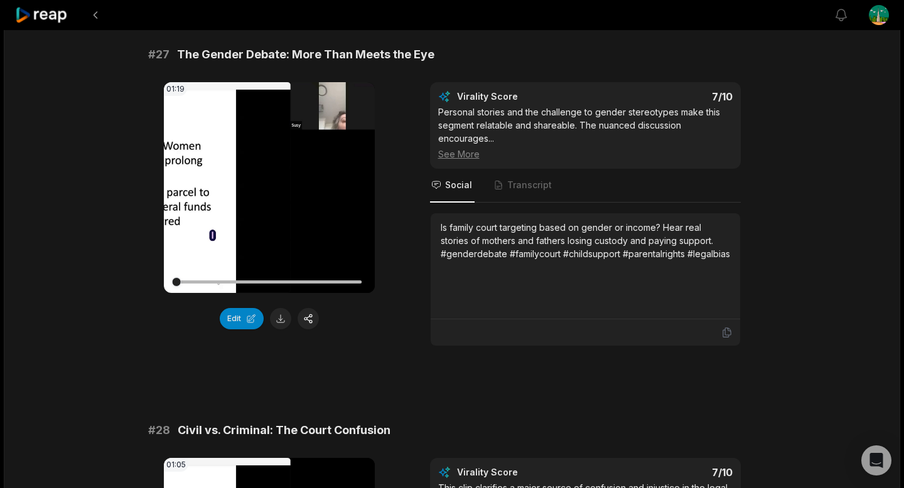
click at [277, 317] on button at bounding box center [280, 318] width 21 height 21
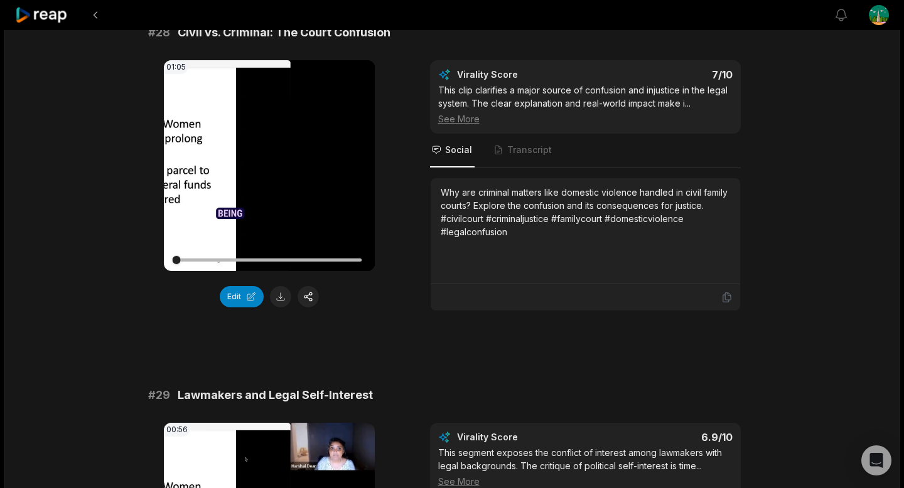
click at [282, 301] on button at bounding box center [280, 296] width 21 height 21
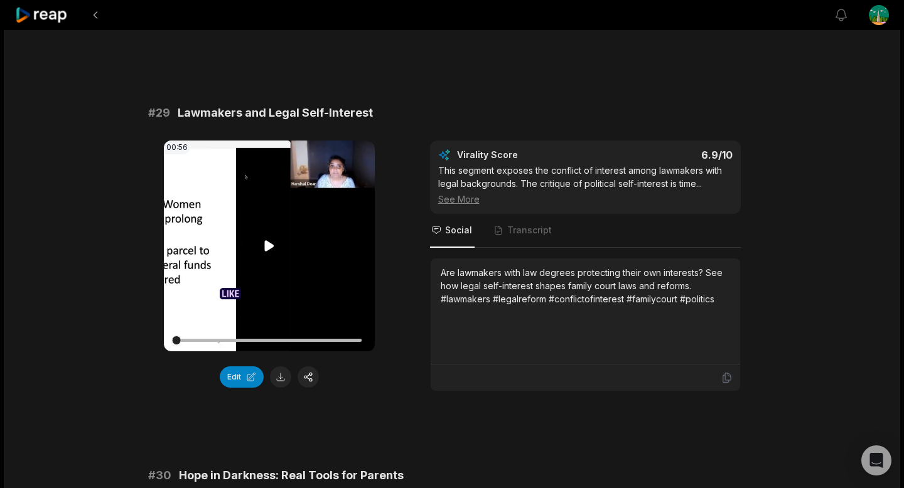
scroll to position [2982, 0]
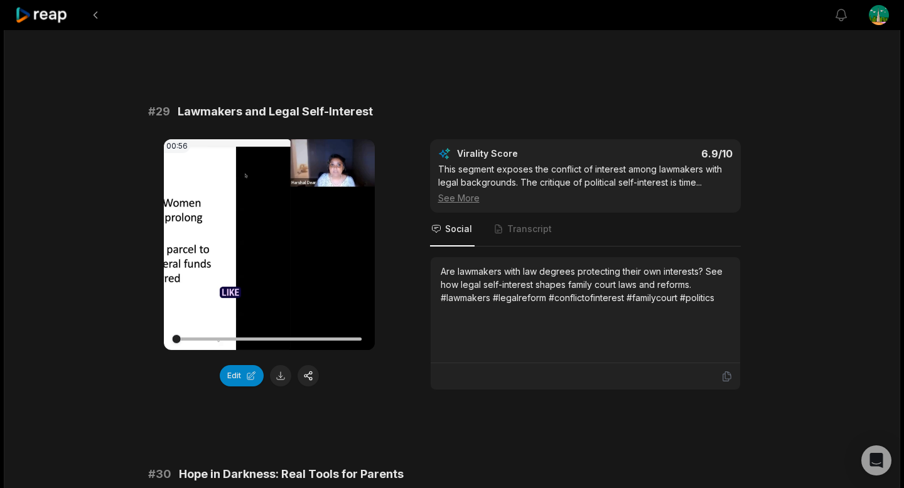
click at [278, 375] on button at bounding box center [280, 375] width 21 height 21
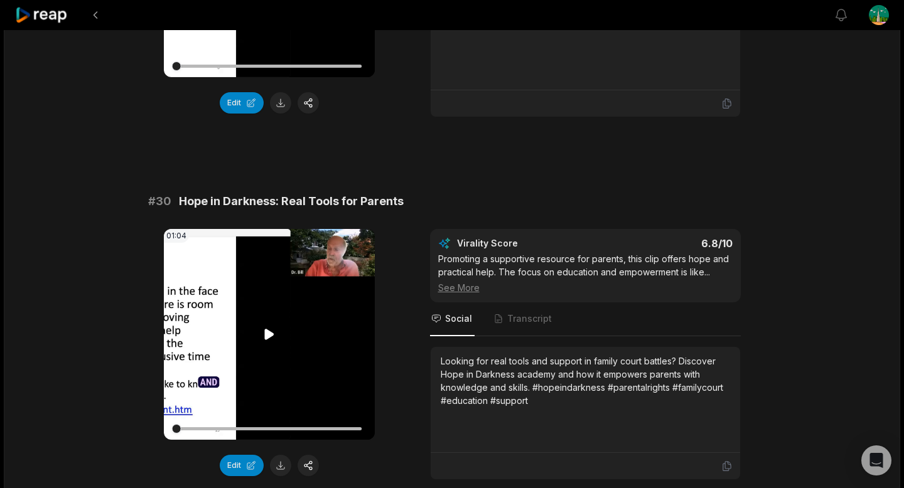
scroll to position [3346, 0]
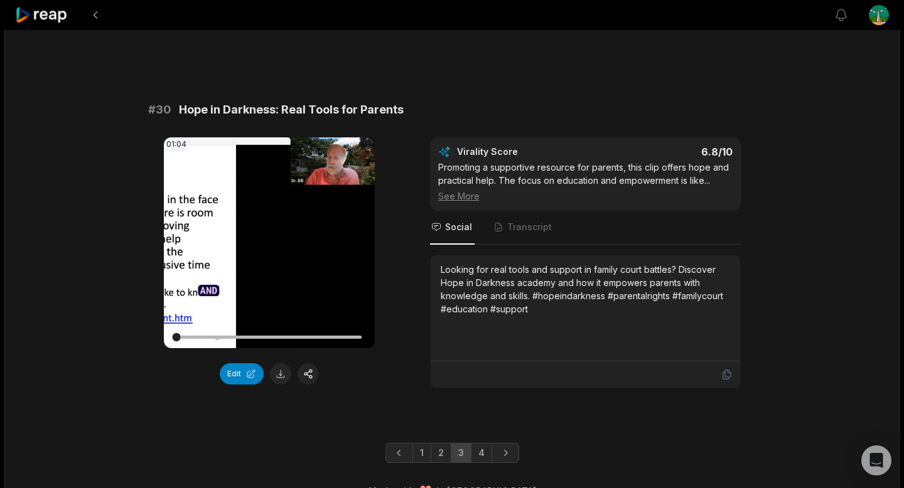
click at [281, 377] on button at bounding box center [280, 374] width 21 height 21
click at [483, 454] on link "4" at bounding box center [481, 453] width 21 height 20
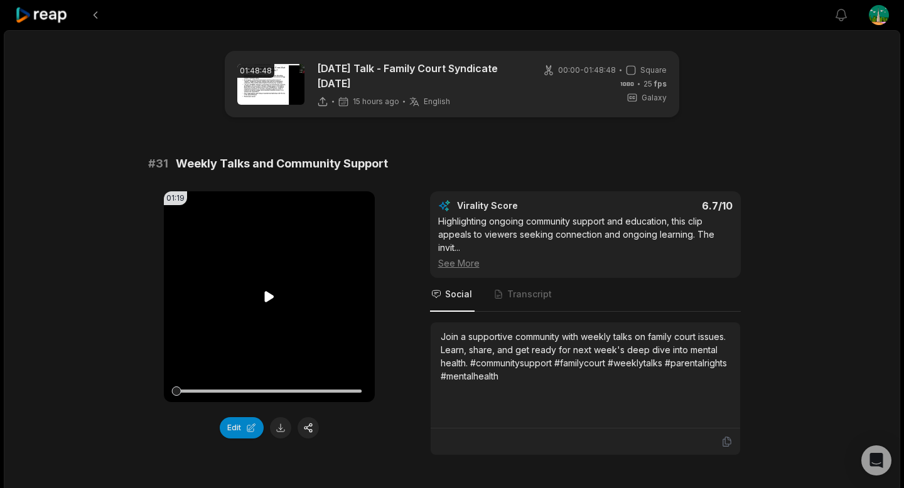
click at [267, 320] on video "Your browser does not support mp4 format." at bounding box center [269, 296] width 211 height 211
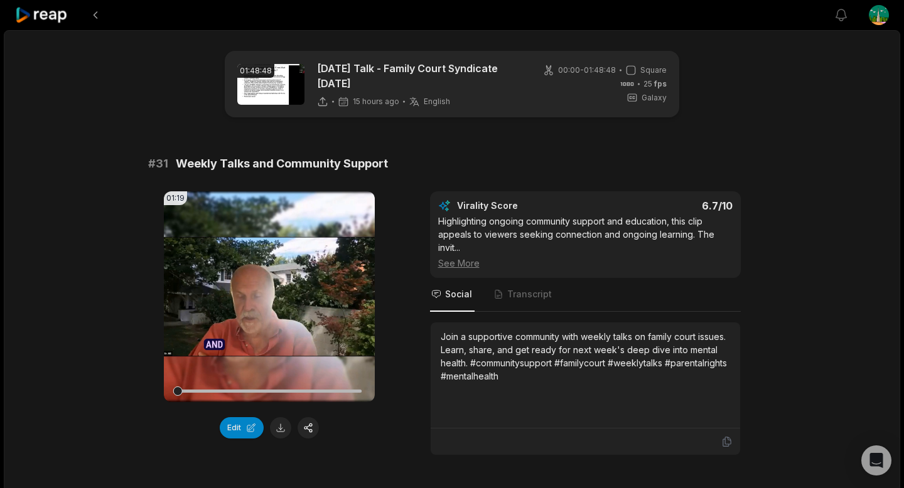
click at [283, 419] on button at bounding box center [280, 427] width 21 height 21
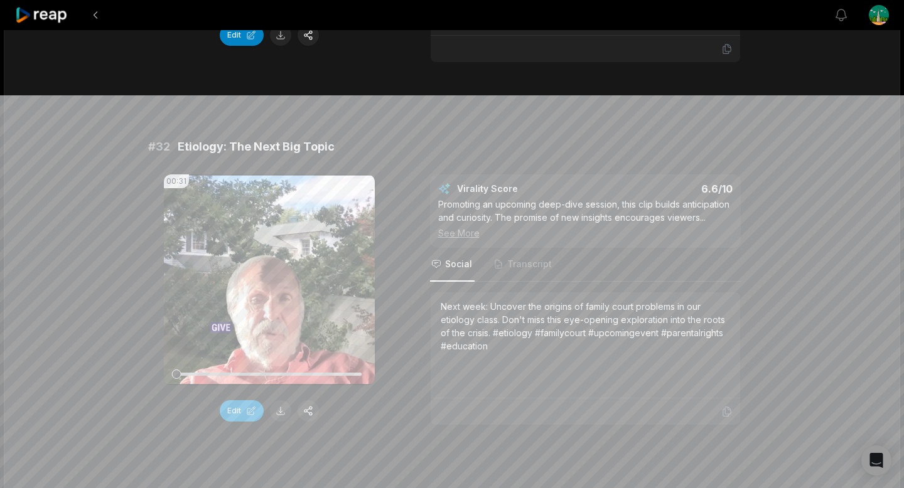
scroll to position [489, 0]
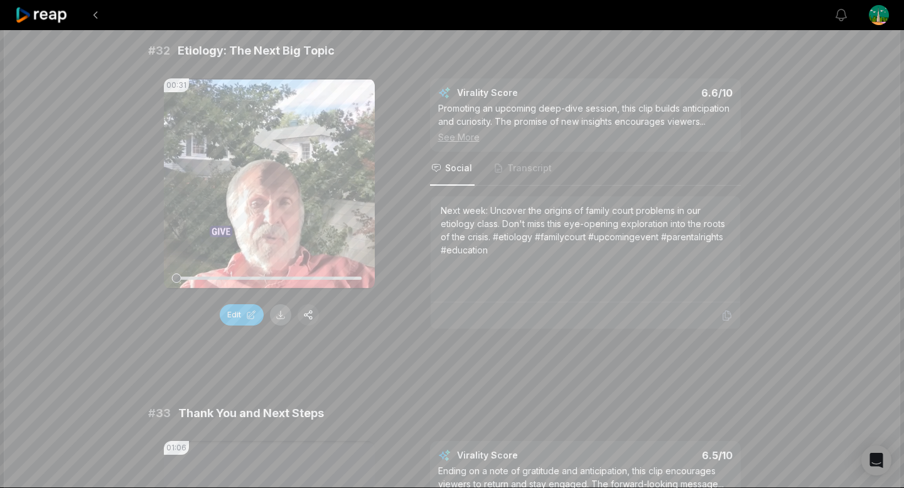
click at [283, 318] on button at bounding box center [280, 314] width 21 height 21
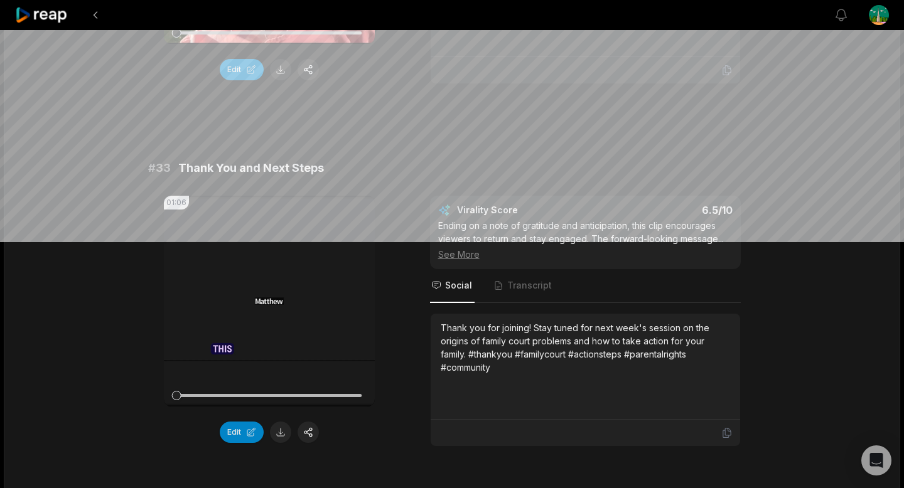
scroll to position [818, 0]
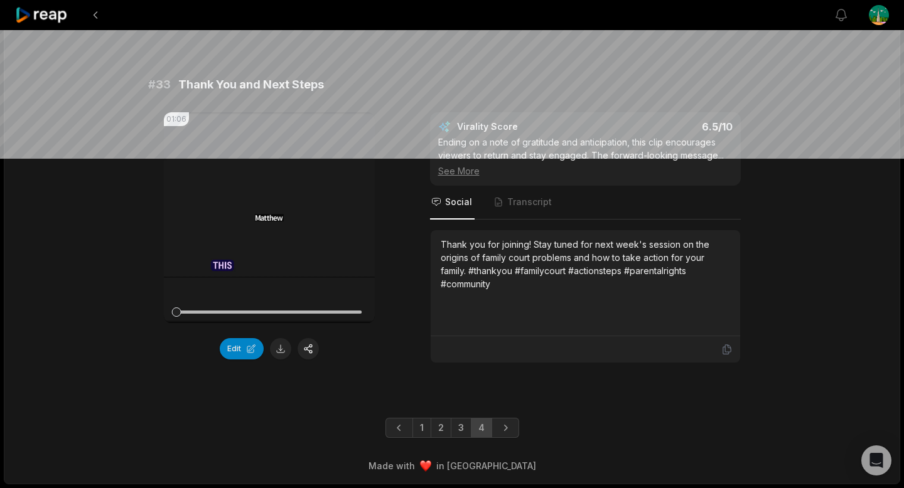
click at [280, 351] on button at bounding box center [280, 348] width 21 height 21
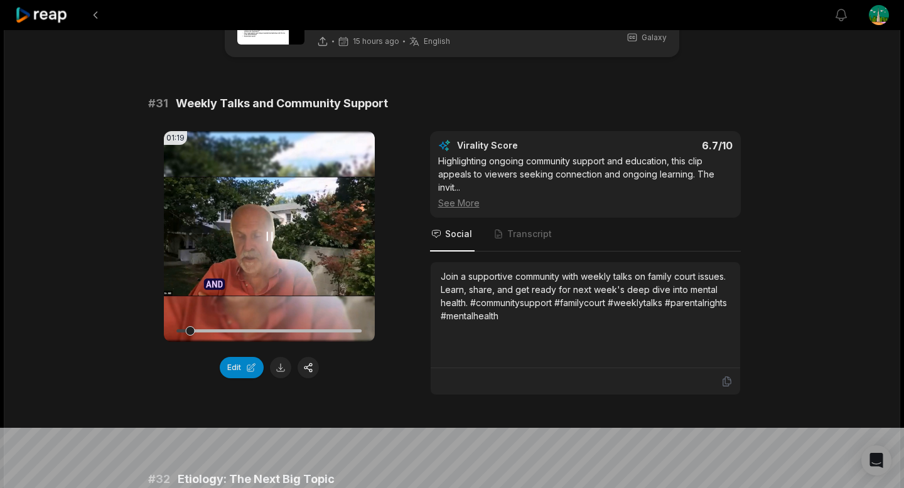
scroll to position [0, 0]
